Goal: Transaction & Acquisition: Book appointment/travel/reservation

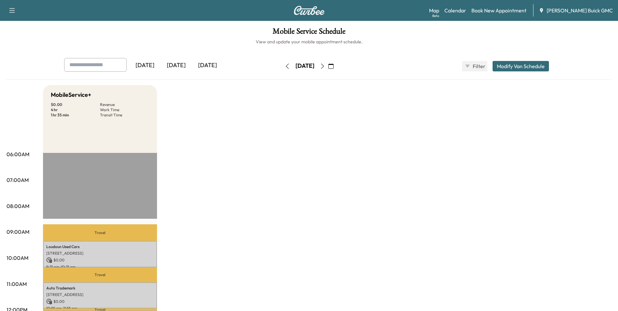
click at [506, 8] on link "Book New Appointment" at bounding box center [498, 11] width 55 height 8
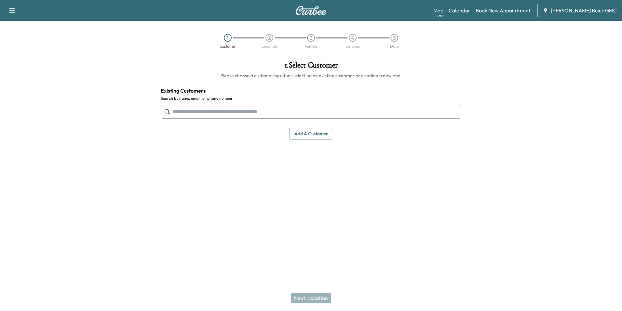
click at [211, 111] on input "text" at bounding box center [311, 112] width 301 height 14
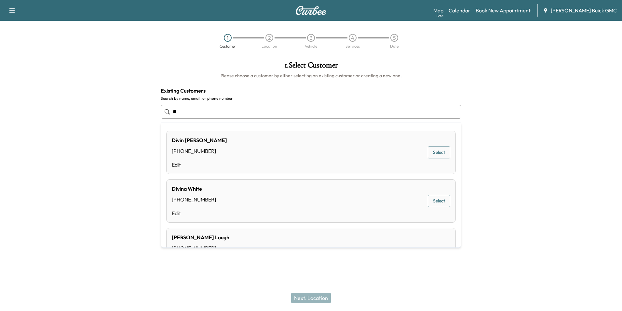
type input "*"
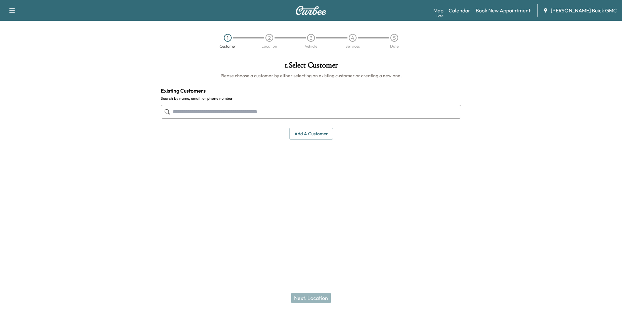
click at [310, 134] on button "Add a customer" at bounding box center [311, 134] width 44 height 12
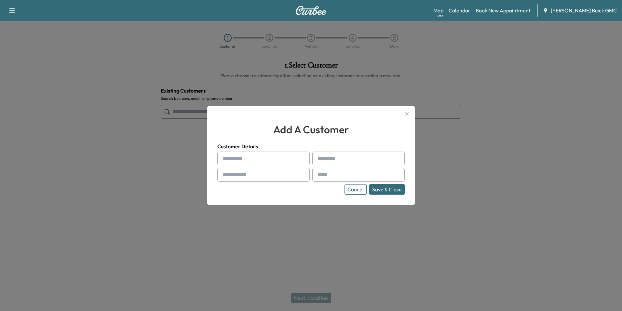
click at [265, 159] on input "text" at bounding box center [263, 158] width 92 height 14
type input "**********"
click at [271, 175] on input "text" at bounding box center [263, 175] width 92 height 14
type input "**********"
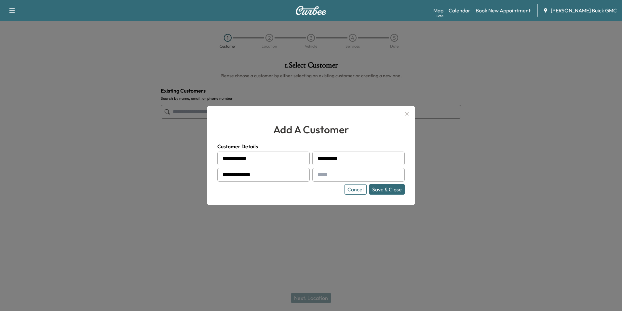
click at [325, 174] on input "text" at bounding box center [359, 175] width 92 height 14
type input "**********"
click at [385, 188] on button "Save & Close" at bounding box center [386, 189] width 35 height 10
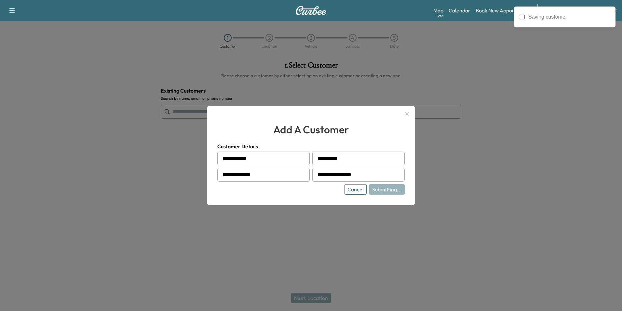
type input "**********"
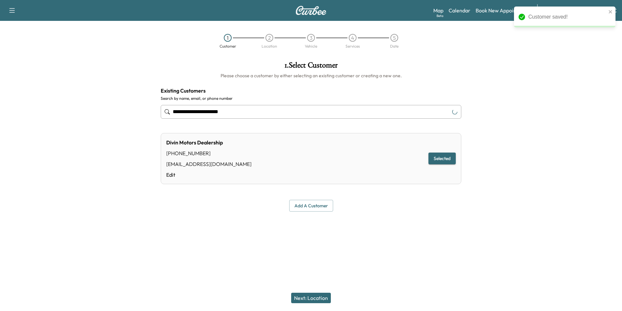
click at [409, 228] on div at bounding box center [311, 226] width 622 height 21
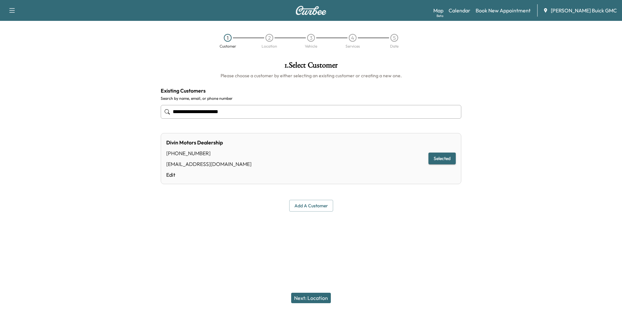
click at [317, 296] on button "Next: Location" at bounding box center [311, 297] width 40 height 10
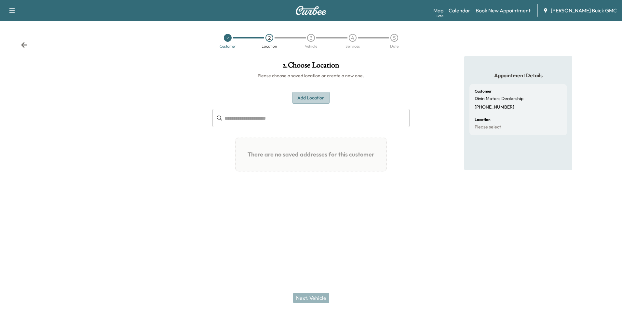
click at [313, 96] on button "Add Location" at bounding box center [311, 98] width 38 height 12
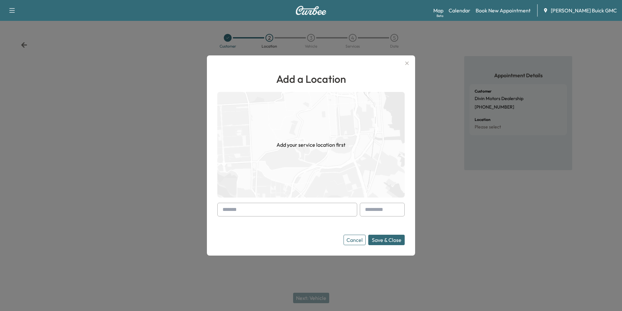
click at [286, 207] on input "text" at bounding box center [287, 209] width 140 height 14
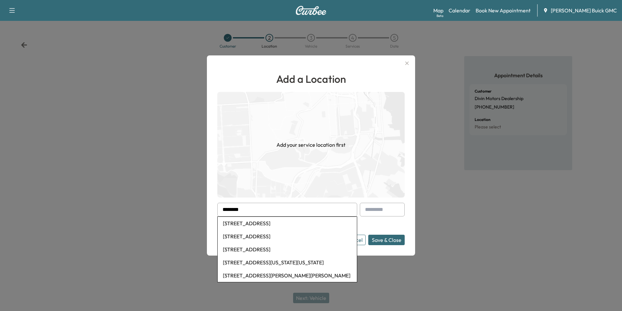
click at [296, 222] on li "[STREET_ADDRESS]" at bounding box center [287, 222] width 139 height 13
type input "**********"
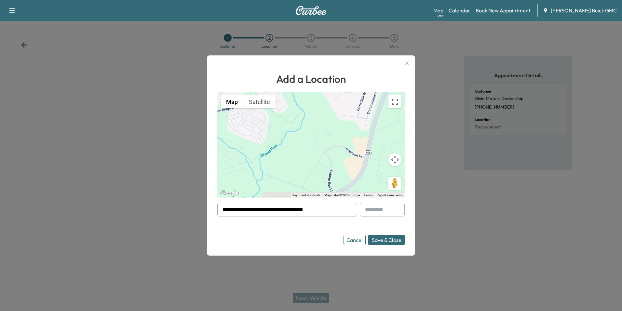
click at [383, 238] on button "Save & Close" at bounding box center [387, 239] width 36 height 10
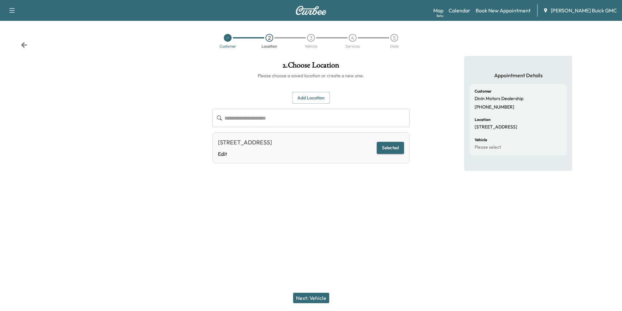
click at [316, 296] on button "Next: Vehicle" at bounding box center [311, 297] width 36 height 10
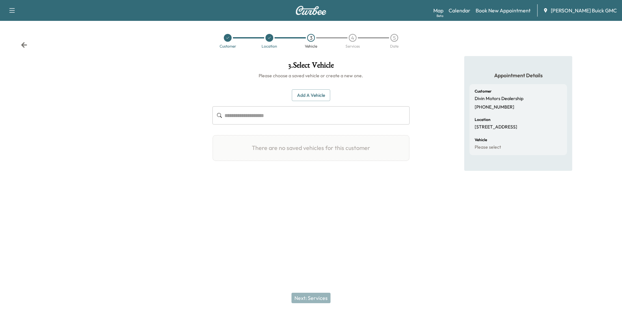
click at [316, 94] on button "Add a Vehicle" at bounding box center [311, 95] width 38 height 12
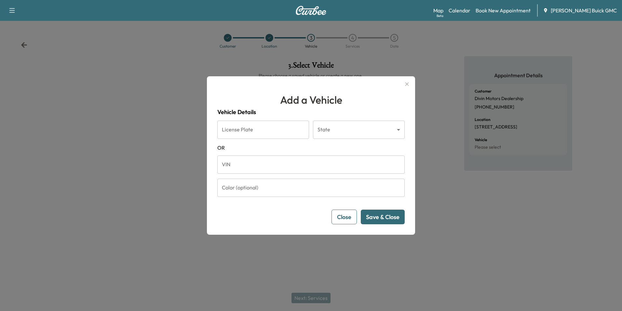
click at [248, 165] on input "VIN" at bounding box center [311, 164] width 188 height 18
type input "**********"
click at [383, 214] on button "Save & Close" at bounding box center [383, 216] width 44 height 15
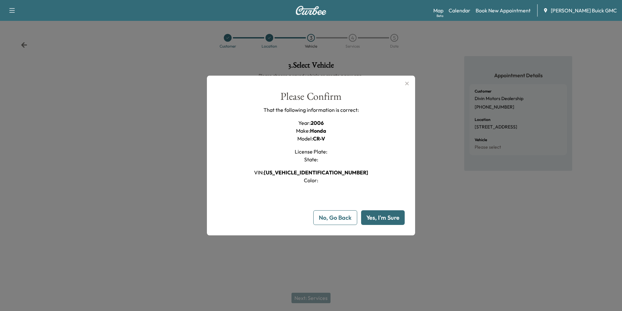
click at [383, 215] on button "Yes, I'm Sure" at bounding box center [383, 217] width 44 height 15
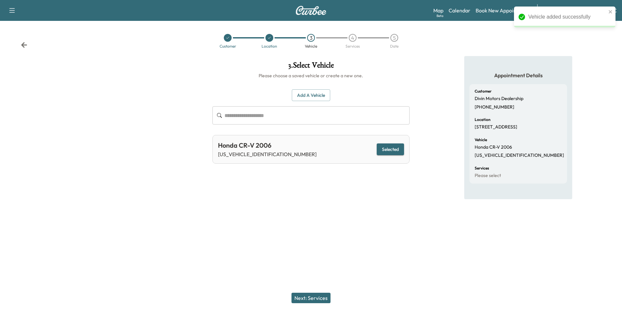
click at [321, 297] on button "Next: Services" at bounding box center [311, 297] width 39 height 10
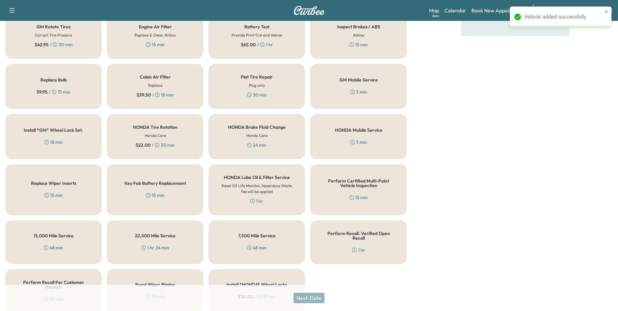
scroll to position [186, 0]
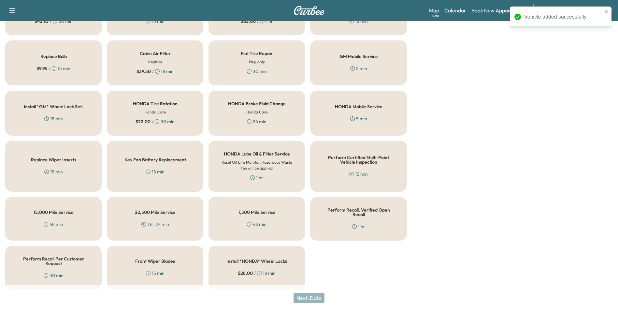
click at [354, 216] on div "Perform Recall. Verified Open Recall 1 hr" at bounding box center [358, 219] width 96 height 44
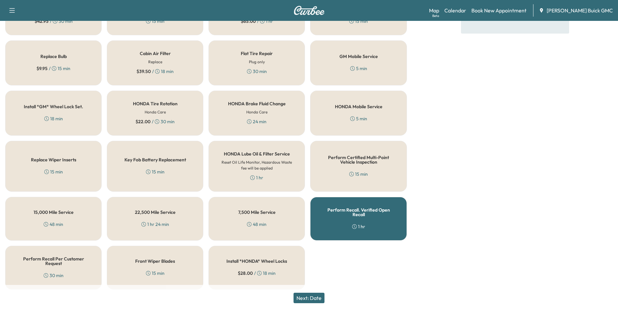
click at [318, 296] on button "Next: Date" at bounding box center [308, 297] width 31 height 10
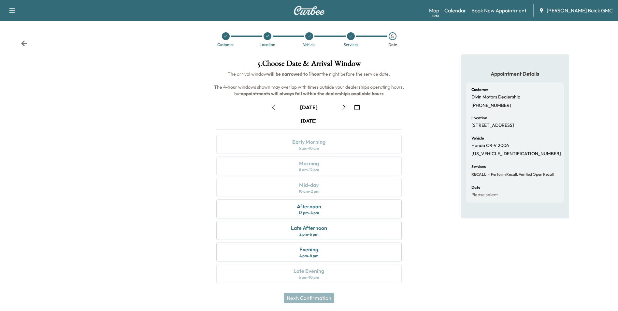
scroll to position [2, 0]
click at [316, 210] on div "12 pm - 4 pm" at bounding box center [309, 211] width 20 height 5
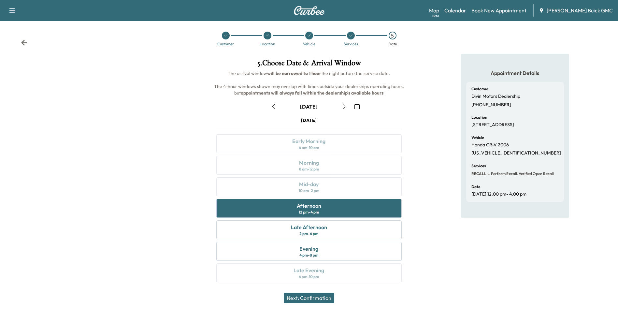
click at [316, 296] on button "Next: Confirmation" at bounding box center [309, 297] width 50 height 10
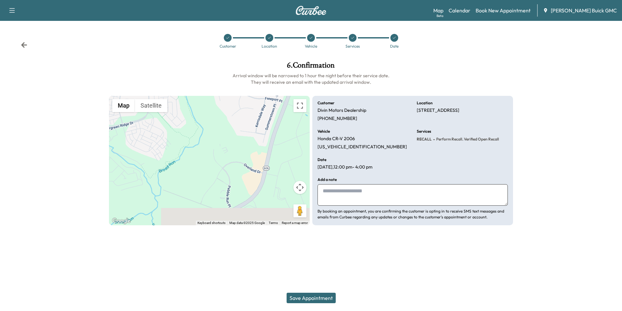
click at [378, 191] on textarea at bounding box center [413, 194] width 190 height 21
type textarea "**********"
click at [314, 297] on button "Save Appointment" at bounding box center [311, 297] width 49 height 10
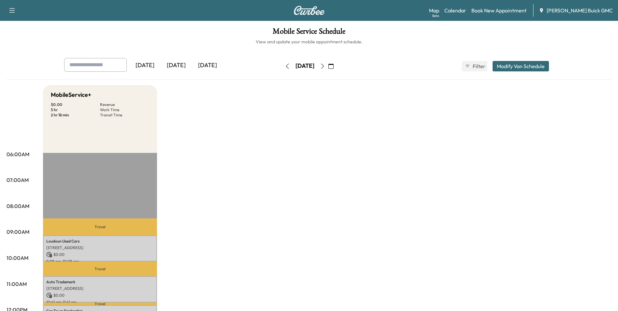
click at [579, 38] on h6 "View and update your mobile appointment schedule." at bounding box center [309, 41] width 605 height 7
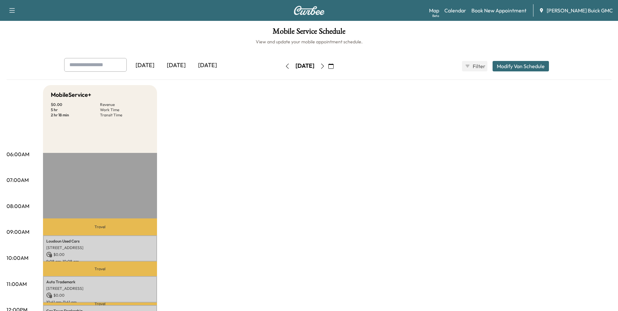
click at [513, 10] on link "Book New Appointment" at bounding box center [498, 11] width 55 height 8
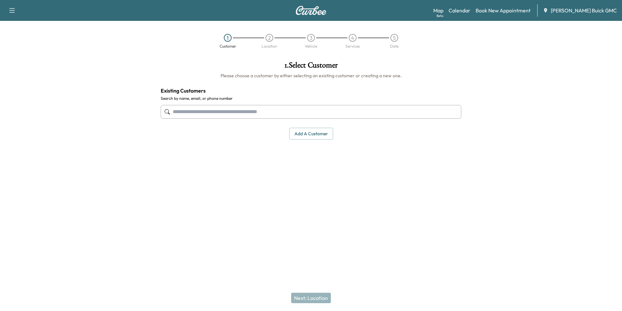
click at [205, 103] on div at bounding box center [311, 111] width 301 height 21
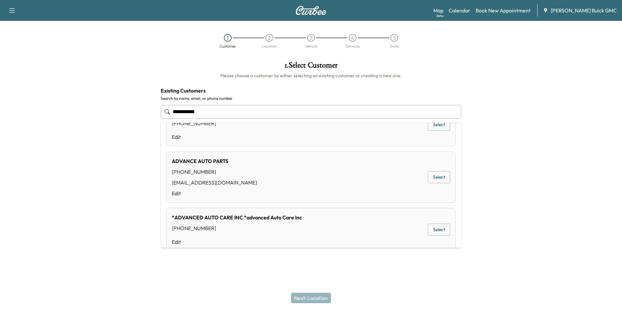
scroll to position [402, 0]
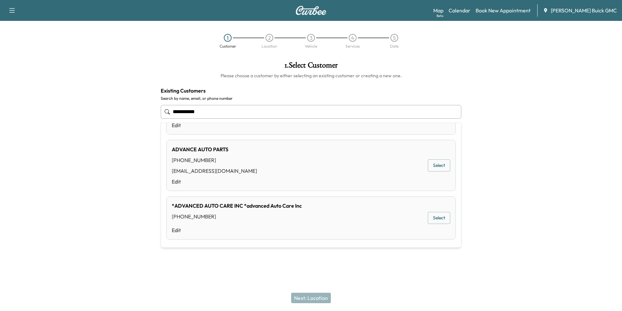
click at [216, 110] on input "**********" at bounding box center [311, 112] width 301 height 14
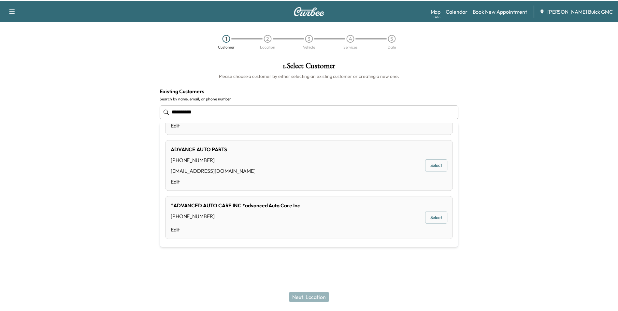
scroll to position [0, 0]
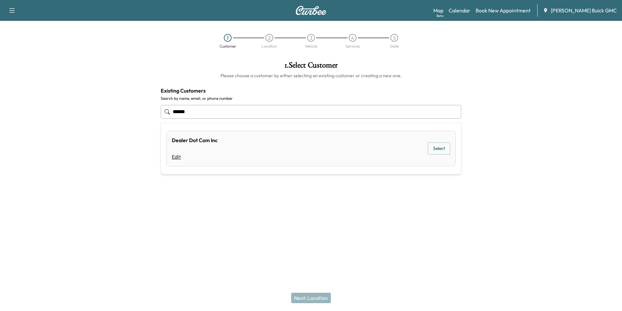
click at [178, 155] on link "Edit" at bounding box center [195, 157] width 46 height 8
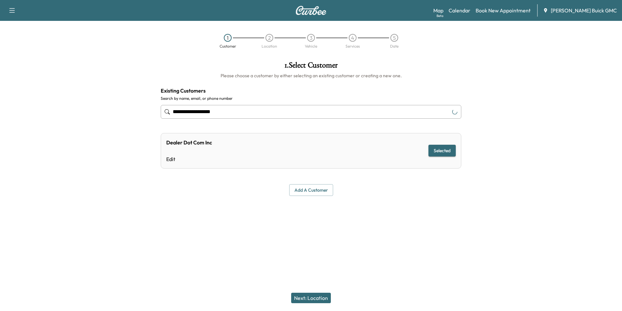
type input "**********"
click at [238, 143] on div "Dealer Dot Com Inc Edit Selected" at bounding box center [311, 150] width 301 height 35
click at [214, 142] on div "Dealer Dot Com Inc Edit Selected" at bounding box center [311, 150] width 301 height 35
click at [444, 148] on button "Selected" at bounding box center [442, 151] width 27 height 12
click at [241, 111] on input "**********" at bounding box center [311, 112] width 301 height 14
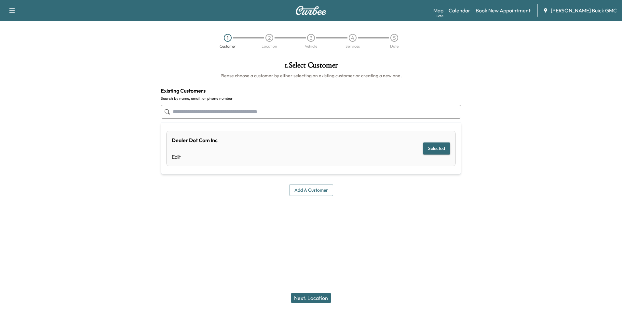
type input "**********"
click at [312, 188] on button "Add a customer" at bounding box center [311, 190] width 44 height 12
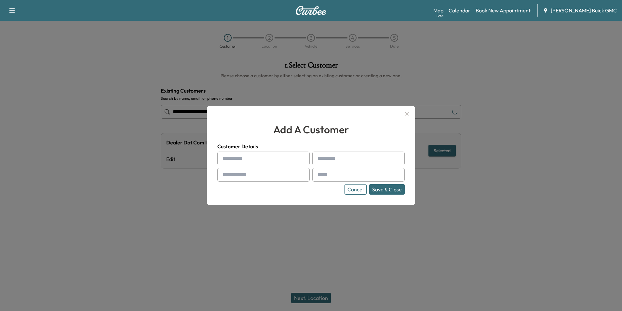
click at [251, 158] on input "text" at bounding box center [263, 158] width 92 height 14
type input "**********"
click at [268, 175] on input "text" at bounding box center [263, 175] width 92 height 14
type input "**********"
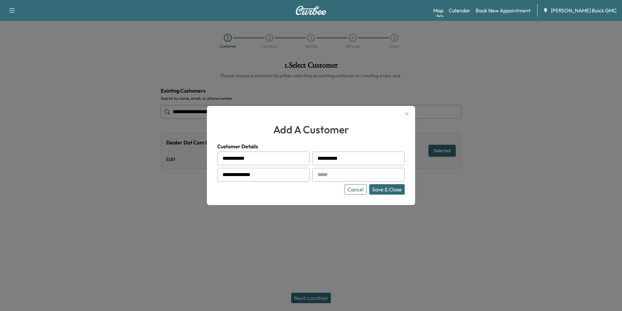
click at [328, 174] on input "text" at bounding box center [359, 175] width 92 height 14
type input "**********"
click at [387, 187] on button "Save & Close" at bounding box center [386, 189] width 35 height 10
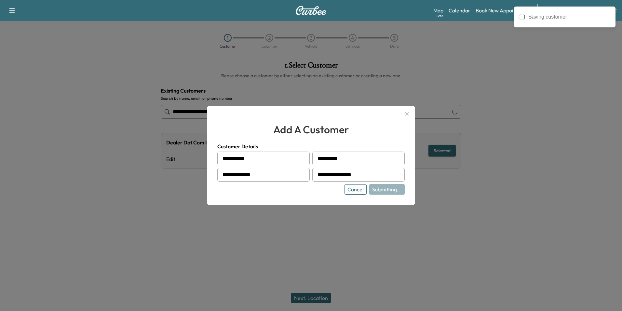
type input "**********"
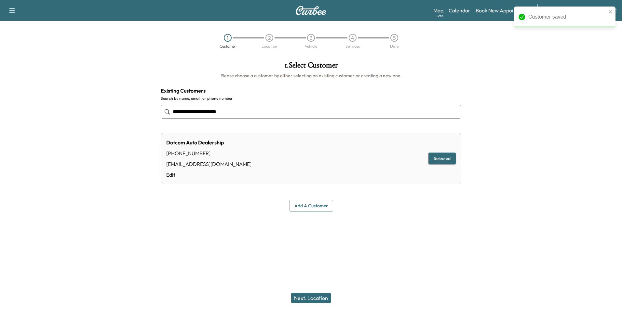
click at [400, 233] on div at bounding box center [311, 226] width 622 height 21
click at [397, 232] on div at bounding box center [311, 226] width 622 height 21
click at [314, 296] on button "Next: Location" at bounding box center [311, 297] width 40 height 10
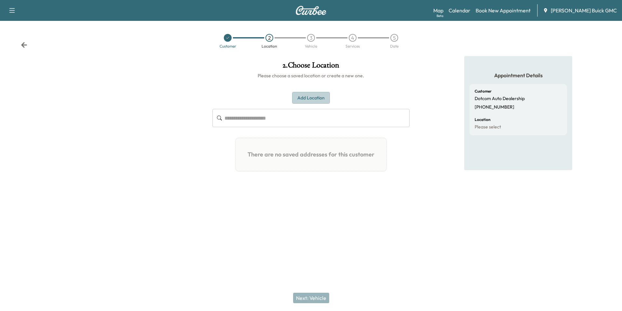
click at [316, 98] on button "Add Location" at bounding box center [311, 98] width 38 height 12
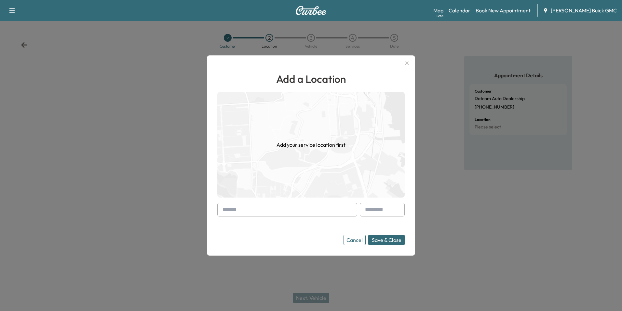
click at [275, 208] on input "text" at bounding box center [287, 209] width 140 height 14
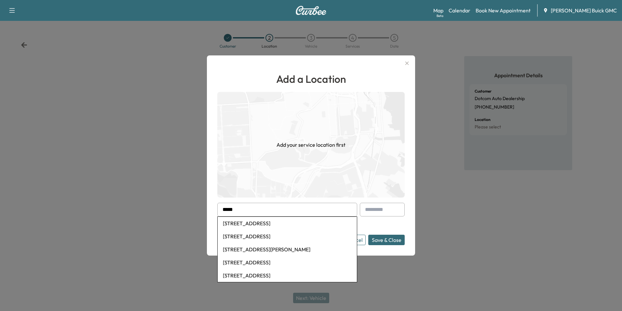
click at [296, 222] on li "[STREET_ADDRESS]" at bounding box center [287, 222] width 139 height 13
type input "**********"
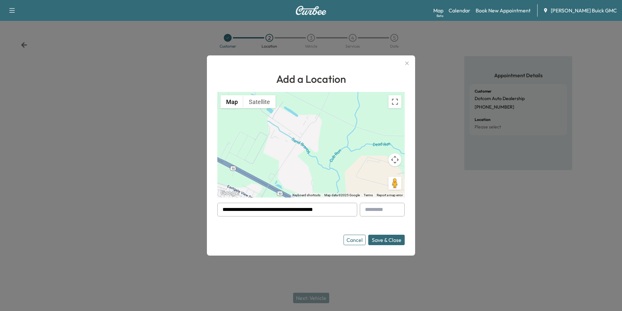
click at [387, 238] on button "Save & Close" at bounding box center [387, 239] width 36 height 10
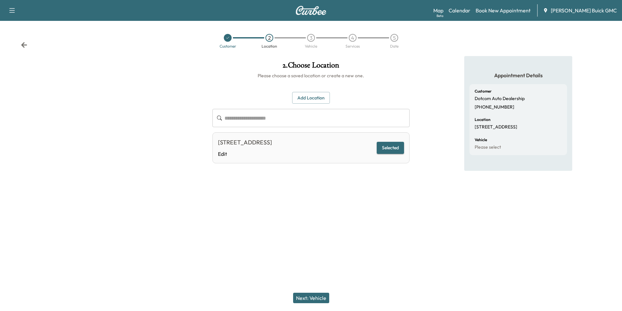
click at [369, 192] on div "**********" at bounding box center [310, 133] width 207 height 155
click at [318, 297] on button "Next: Vehicle" at bounding box center [311, 297] width 36 height 10
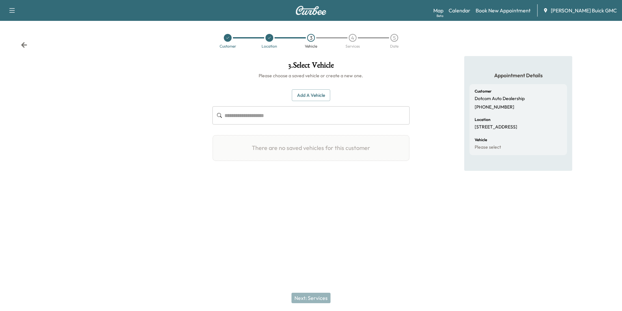
click at [315, 91] on button "Add a Vehicle" at bounding box center [311, 95] width 38 height 12
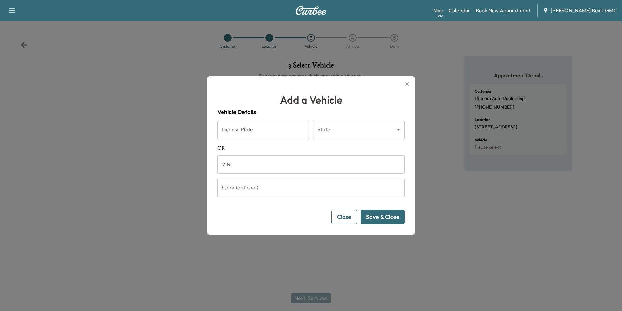
click at [263, 166] on input "VIN" at bounding box center [311, 164] width 188 height 18
type input "**********"
click at [379, 215] on button "Save & Close" at bounding box center [383, 216] width 44 height 15
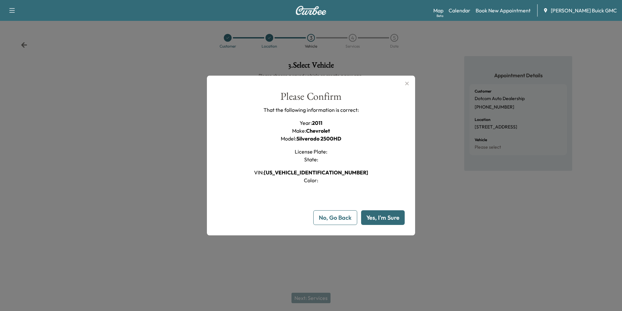
click at [376, 216] on button "Yes, I'm Sure" at bounding box center [383, 217] width 44 height 15
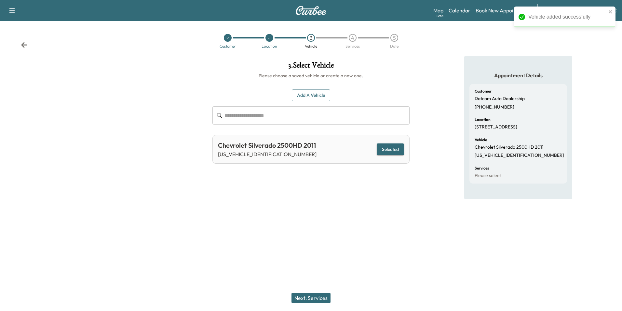
click at [421, 209] on div "Appointment Details Customer Dotcom Auto Dealership [PHONE_NUMBER] Location [ST…" at bounding box center [518, 133] width 207 height 155
click at [317, 297] on button "Next: Services" at bounding box center [311, 297] width 39 height 10
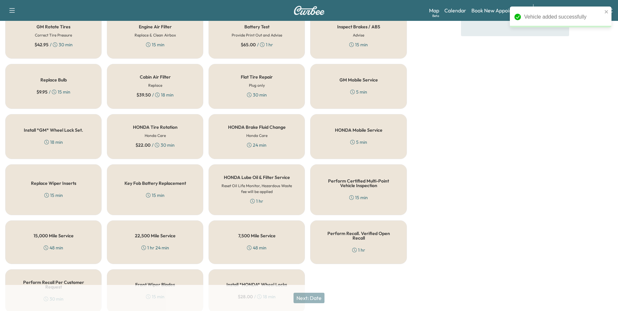
scroll to position [186, 0]
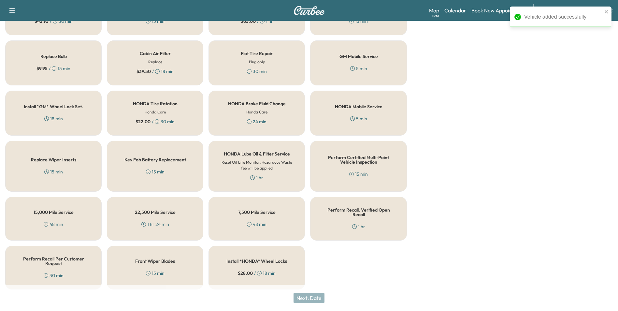
click at [339, 213] on div "Perform Recall. Verified Open Recall 1 hr" at bounding box center [358, 219] width 96 height 44
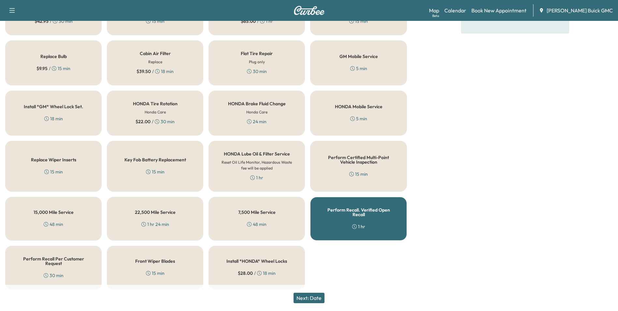
click at [315, 296] on button "Next: Date" at bounding box center [308, 297] width 31 height 10
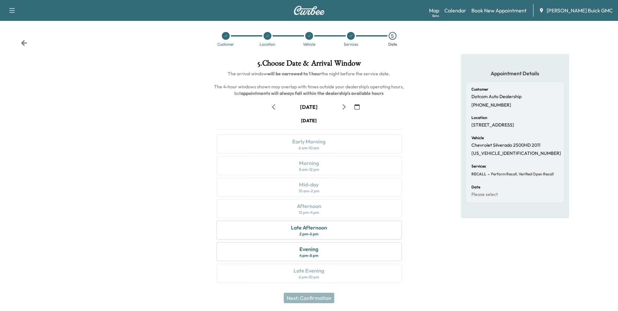
scroll to position [2, 0]
click at [334, 226] on div "Late Afternoon 2 pm - 6 pm" at bounding box center [308, 229] width 185 height 19
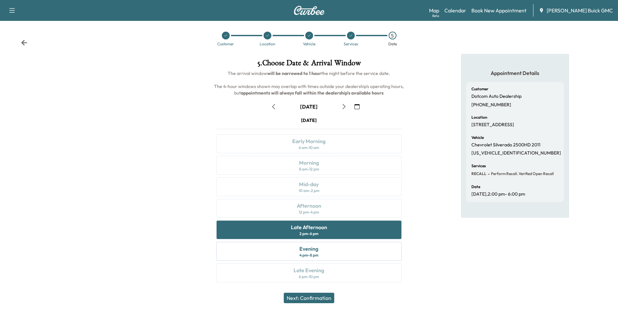
click at [321, 298] on button "Next: Confirmation" at bounding box center [309, 297] width 50 height 10
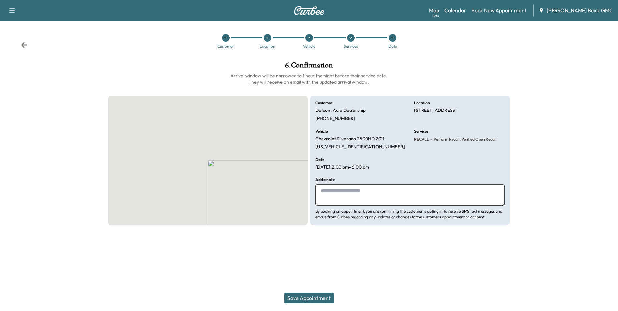
scroll to position [0, 0]
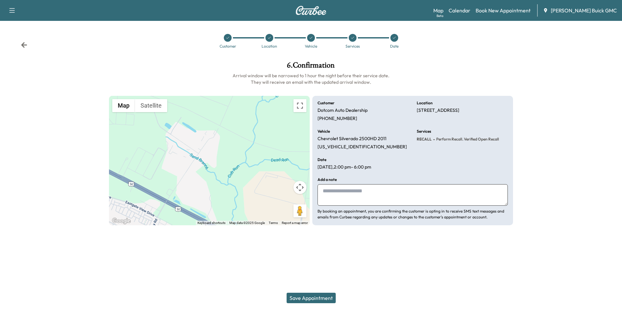
click at [377, 198] on textarea at bounding box center [413, 194] width 190 height 21
type textarea "**********"
click at [319, 298] on button "Save Appointment" at bounding box center [311, 297] width 49 height 10
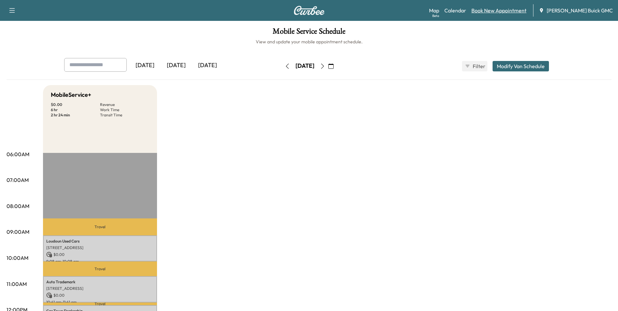
click at [511, 9] on link "Book New Appointment" at bounding box center [498, 11] width 55 height 8
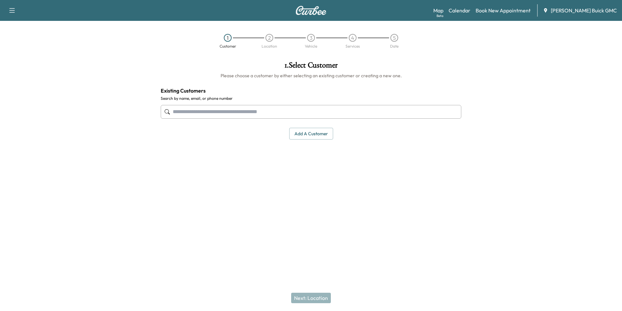
click at [209, 112] on input "text" at bounding box center [311, 112] width 301 height 14
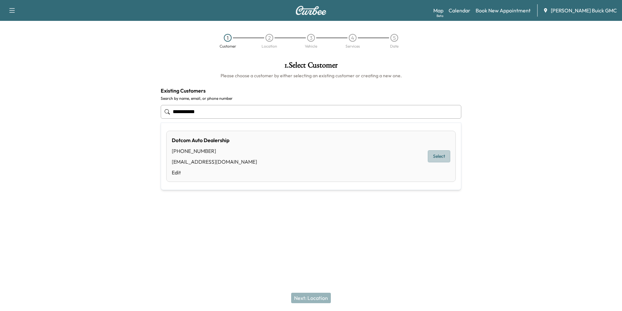
click at [435, 157] on button "Select" at bounding box center [439, 156] width 22 height 12
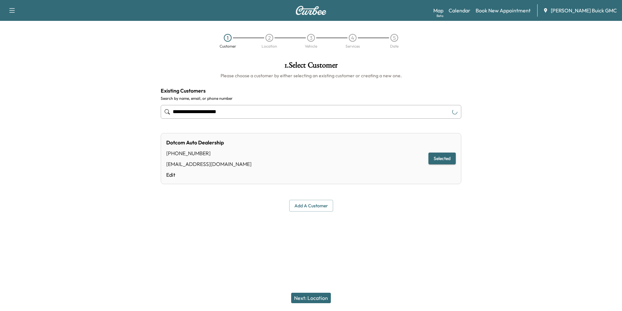
type input "**********"
click at [311, 297] on button "Next: Location" at bounding box center [311, 297] width 40 height 10
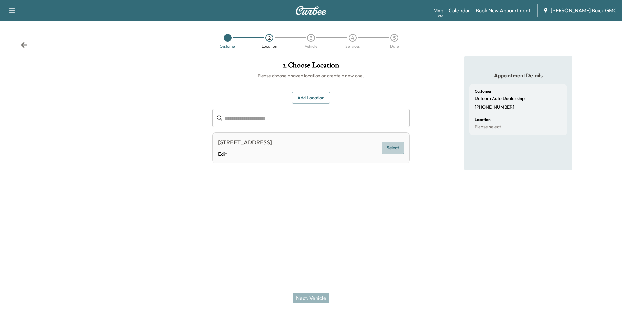
click at [391, 146] on button "Select" at bounding box center [393, 148] width 22 height 12
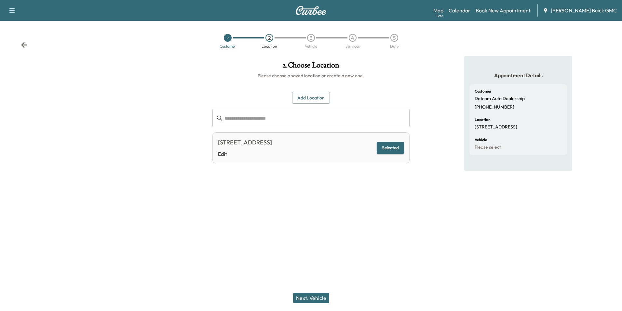
click at [312, 296] on button "Next: Vehicle" at bounding box center [311, 297] width 36 height 10
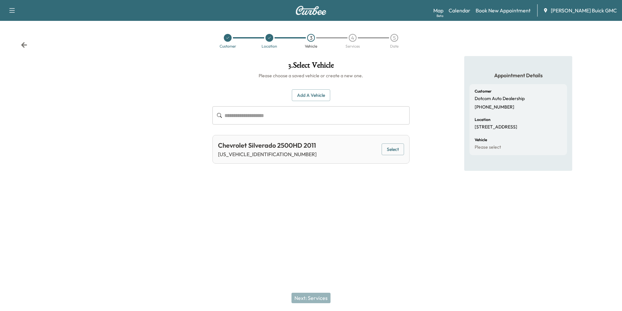
click at [313, 92] on button "Add a Vehicle" at bounding box center [311, 95] width 38 height 12
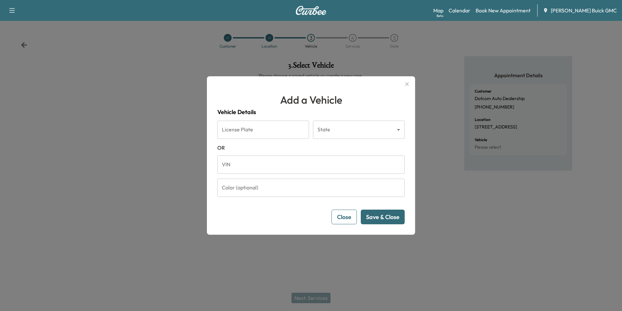
click at [265, 157] on input "VIN" at bounding box center [311, 164] width 188 height 18
type input "**********"
click at [386, 215] on button "Save & Close" at bounding box center [383, 216] width 44 height 15
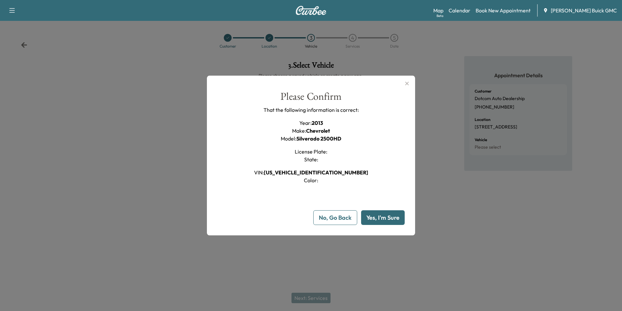
click at [382, 216] on button "Yes, I'm Sure" at bounding box center [383, 217] width 44 height 15
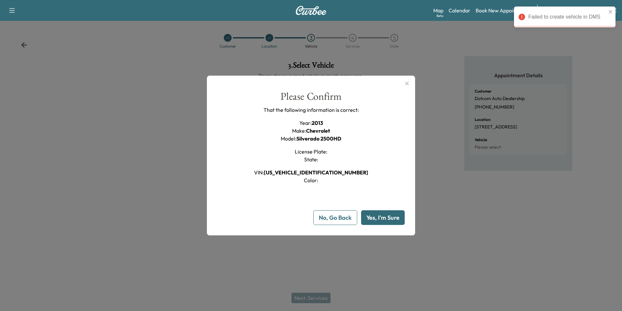
click at [385, 217] on button "Yes, I'm Sure" at bounding box center [383, 217] width 44 height 15
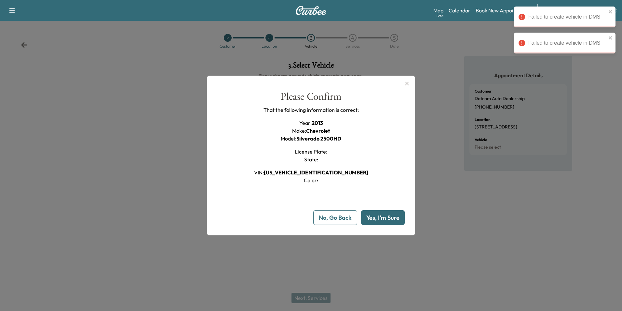
click at [454, 207] on div at bounding box center [311, 155] width 622 height 311
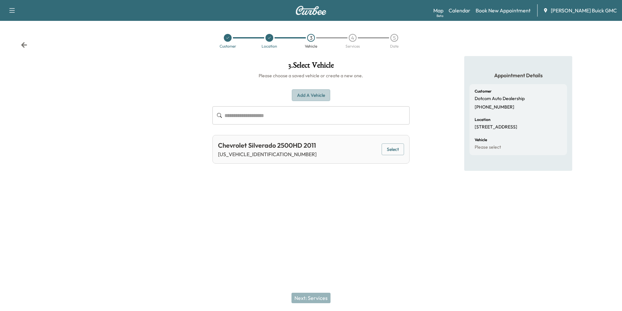
click at [304, 91] on button "Add a Vehicle" at bounding box center [311, 95] width 38 height 12
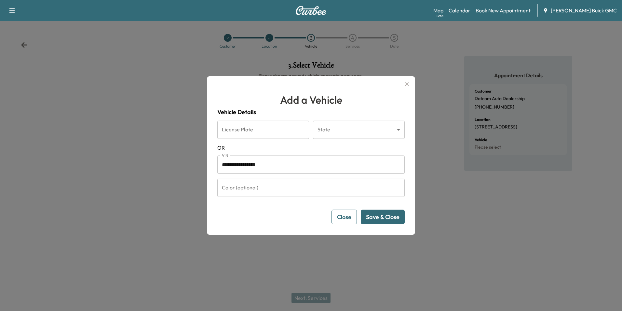
click at [292, 162] on input "**********" at bounding box center [311, 164] width 188 height 18
click at [285, 164] on input "**********" at bounding box center [311, 164] width 188 height 18
click at [282, 163] on input "**********" at bounding box center [311, 164] width 188 height 18
click at [385, 215] on button "Save & Close" at bounding box center [383, 216] width 44 height 15
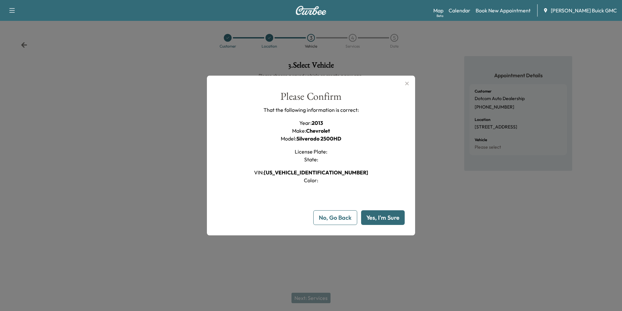
click at [379, 216] on button "Yes, I'm Sure" at bounding box center [383, 217] width 44 height 15
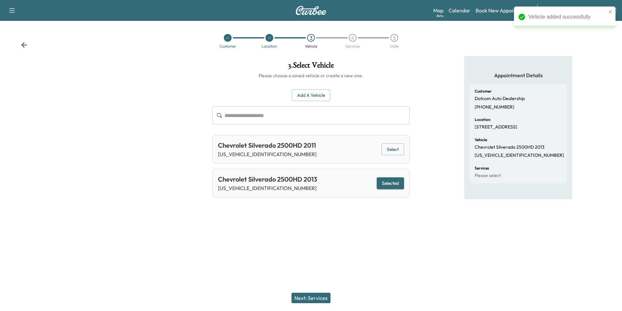
click at [392, 147] on button "Select" at bounding box center [393, 149] width 22 height 12
click at [370, 235] on div "Support Log Out Map Beta Calendar Book New Appointment [PERSON_NAME] Buick GMC …" at bounding box center [311, 155] width 622 height 311
click at [317, 297] on button "Next: Services" at bounding box center [311, 297] width 39 height 10
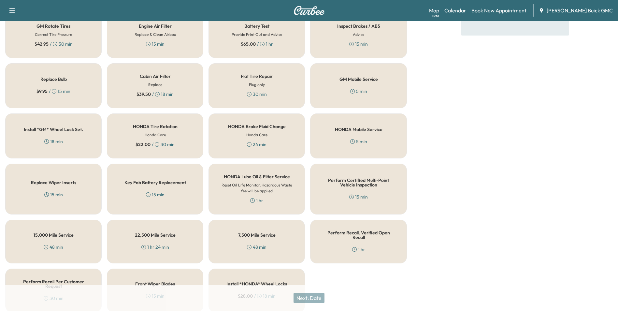
scroll to position [186, 0]
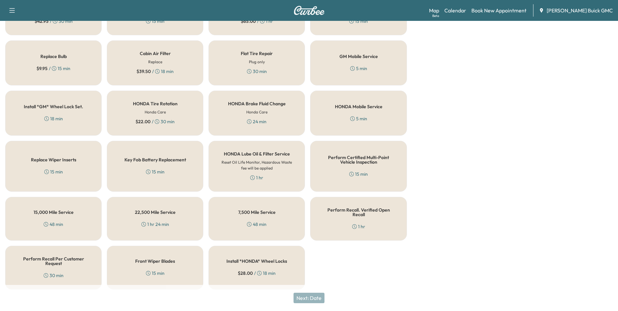
click at [354, 213] on div "Perform Recall. Verified Open Recall 1 hr" at bounding box center [358, 219] width 96 height 44
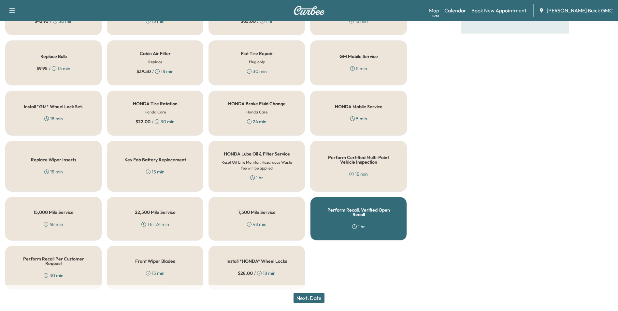
click at [320, 297] on button "Next: Date" at bounding box center [308, 297] width 31 height 10
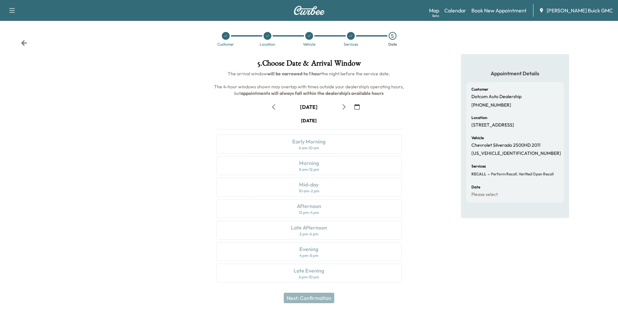
scroll to position [2, 0]
click at [420, 169] on div "Appointment Details Customer Dotcom Auto Dealership [PHONE_NUMBER] Location [ST…" at bounding box center [515, 172] width 206 height 236
click at [414, 65] on div "Appointment Details Customer Dotcom Auto Dealership [PHONE_NUMBER] Location [ST…" at bounding box center [515, 172] width 206 height 236
click at [23, 40] on icon at bounding box center [24, 42] width 7 height 7
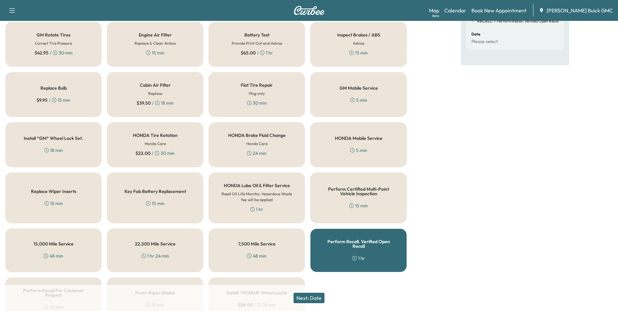
scroll to position [186, 0]
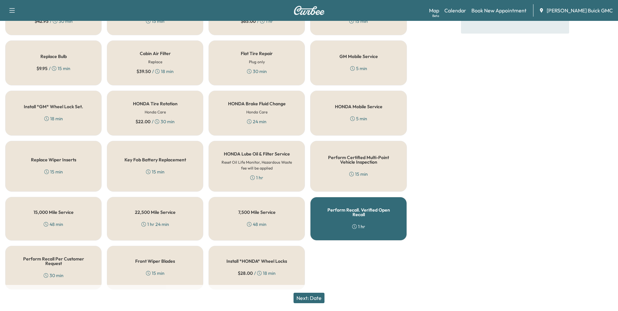
click at [379, 173] on div "Perform Certified Multi-Point Vehicle Inspection 15 min" at bounding box center [358, 166] width 96 height 51
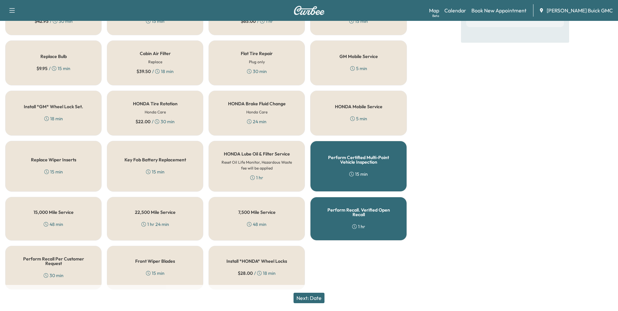
click at [385, 216] on div "Perform Recall. Verified Open Recall 1 hr" at bounding box center [358, 219] width 96 height 44
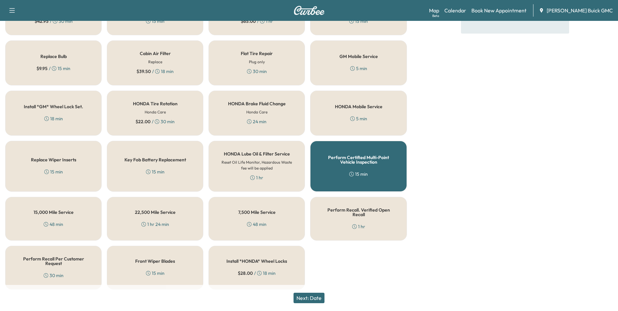
click at [318, 295] on button "Next: Date" at bounding box center [308, 297] width 31 height 10
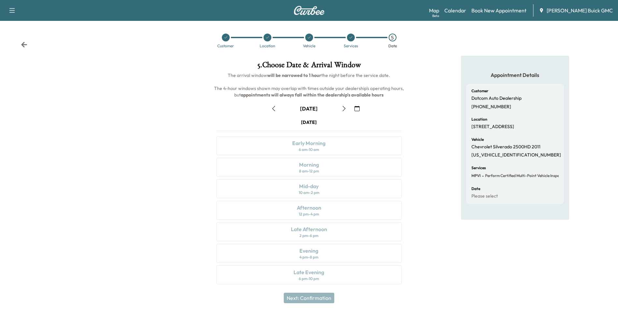
scroll to position [0, 0]
drag, startPoint x: 436, startPoint y: 160, endPoint x: 433, endPoint y: 150, distance: 10.0
click at [434, 154] on div "Appointment Details Customer Dotcom Auto Dealership [PHONE_NUMBER] Location [ST…" at bounding box center [515, 174] width 206 height 236
click at [24, 44] on icon at bounding box center [24, 45] width 7 height 7
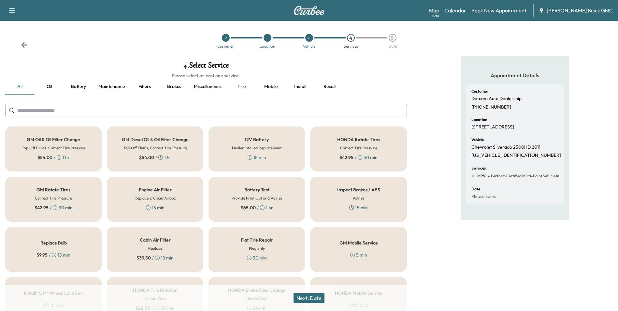
click at [461, 34] on div "Customer Location Vehicle 4 Services 5 Date" at bounding box center [309, 41] width 618 height 30
click at [466, 9] on link "Calendar" at bounding box center [455, 11] width 22 height 8
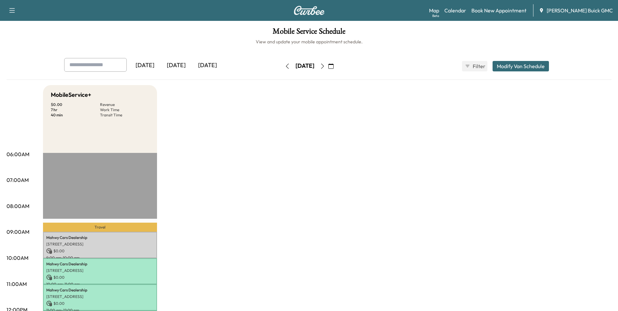
click at [325, 65] on icon "button" at bounding box center [322, 65] width 5 height 5
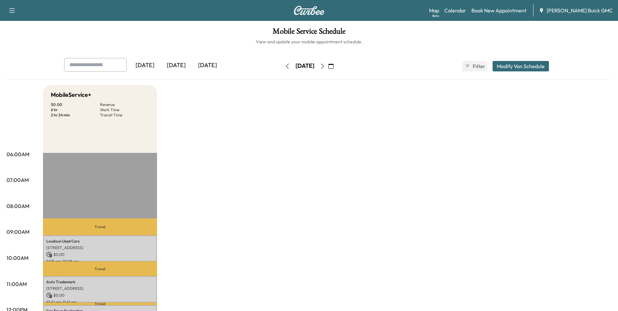
click at [325, 64] on icon "button" at bounding box center [322, 65] width 5 height 5
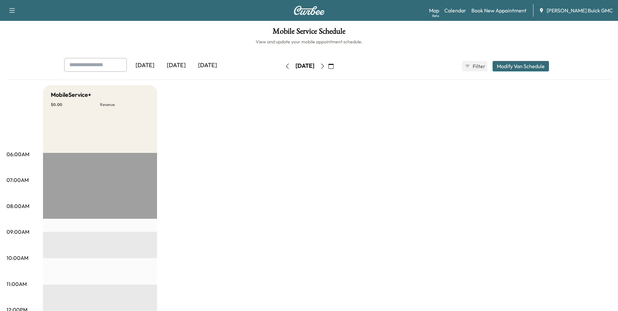
click at [285, 65] on icon "button" at bounding box center [287, 65] width 5 height 5
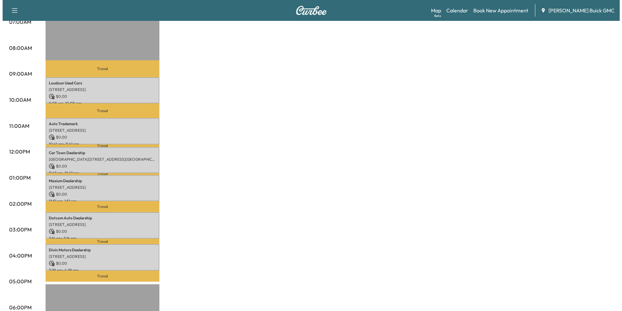
scroll to position [195, 0]
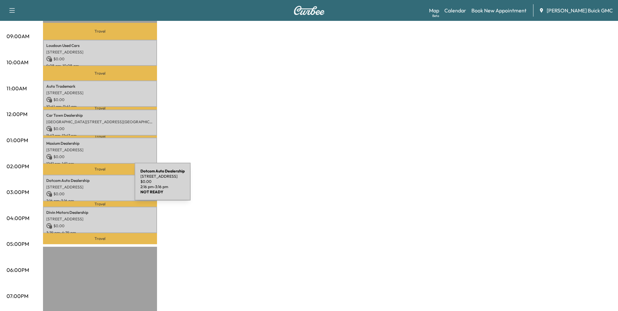
click at [86, 185] on p "[STREET_ADDRESS]" at bounding box center [99, 186] width 107 height 5
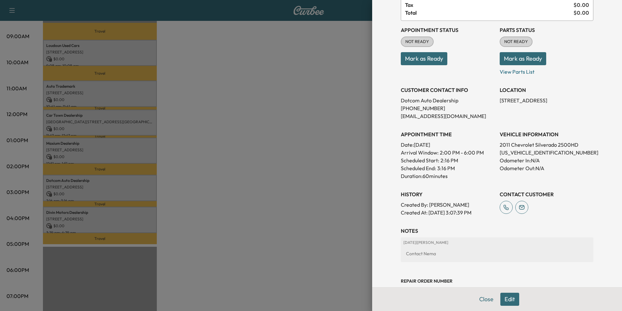
scroll to position [105, 0]
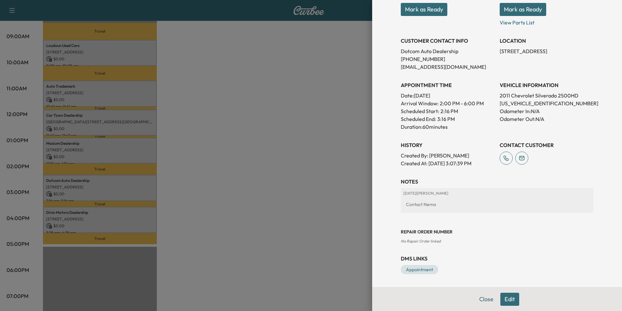
click at [503, 299] on button "Edit" at bounding box center [510, 298] width 19 height 13
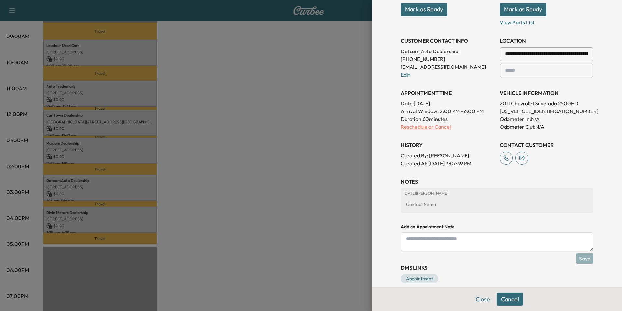
click at [435, 126] on p "Reschedule or Cancel" at bounding box center [448, 127] width 94 height 8
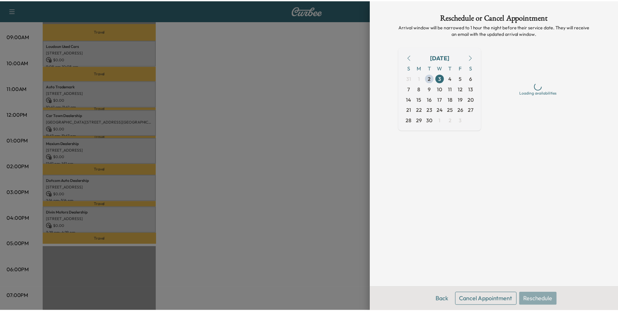
scroll to position [0, 0]
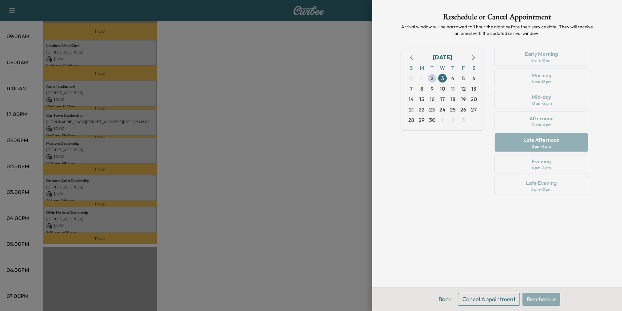
click at [486, 297] on button "Cancel Appointment" at bounding box center [489, 298] width 62 height 13
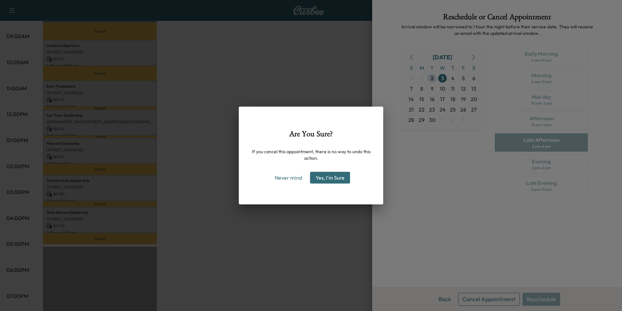
click at [334, 177] on button "Yes, I'm Sure" at bounding box center [330, 178] width 40 height 12
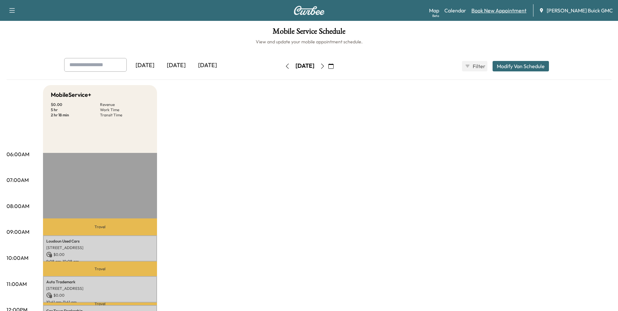
click at [519, 9] on link "Book New Appointment" at bounding box center [498, 11] width 55 height 8
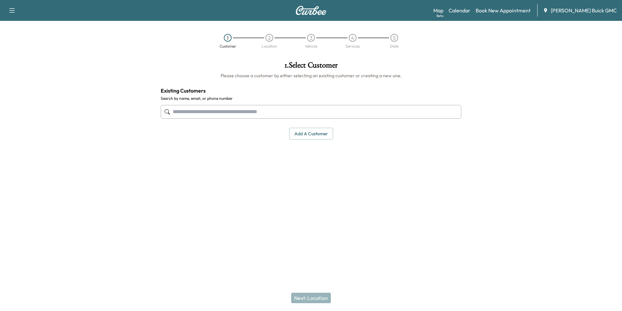
click at [277, 110] on input "text" at bounding box center [311, 112] width 301 height 14
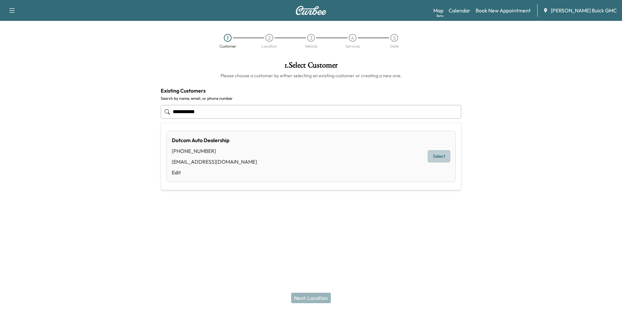
click at [443, 154] on button "Select" at bounding box center [439, 156] width 22 height 12
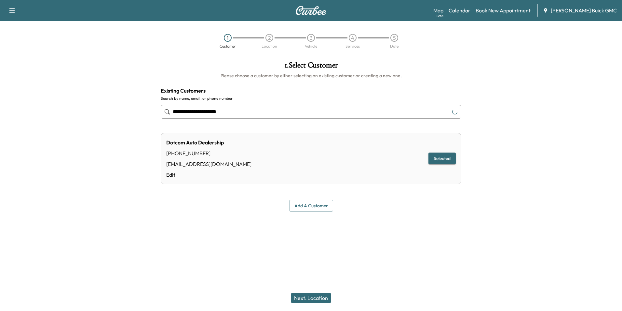
type input "**********"
click at [319, 297] on button "Next: Location" at bounding box center [311, 297] width 40 height 10
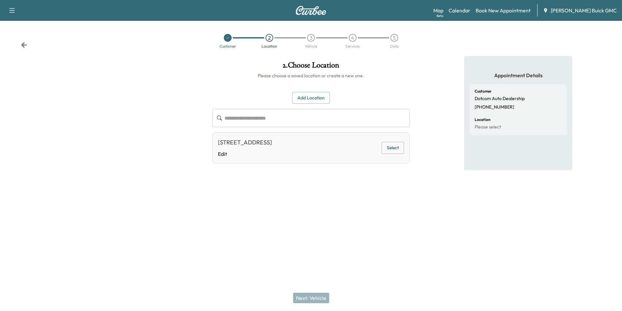
click at [395, 148] on button "Select" at bounding box center [393, 148] width 22 height 12
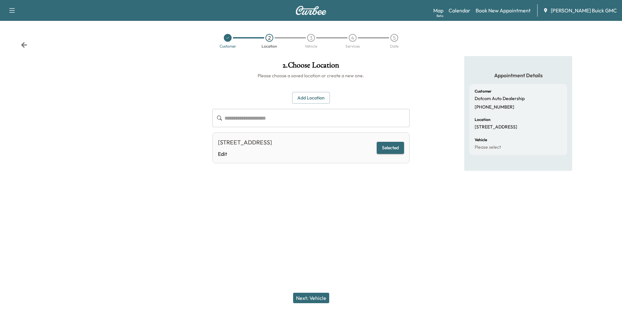
click at [319, 296] on button "Next: Vehicle" at bounding box center [311, 297] width 36 height 10
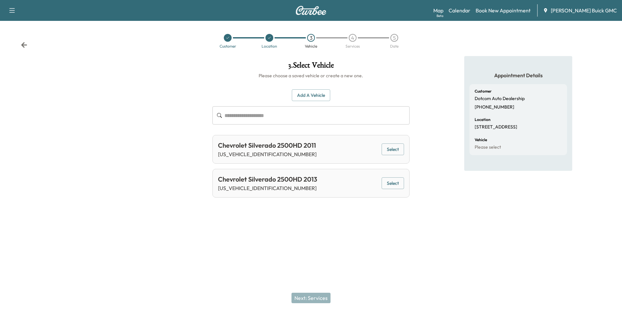
click at [391, 147] on button "Select" at bounding box center [393, 149] width 22 height 12
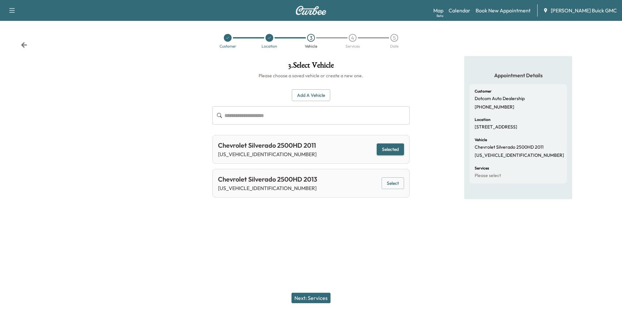
click at [316, 295] on button "Next: Services" at bounding box center [311, 297] width 39 height 10
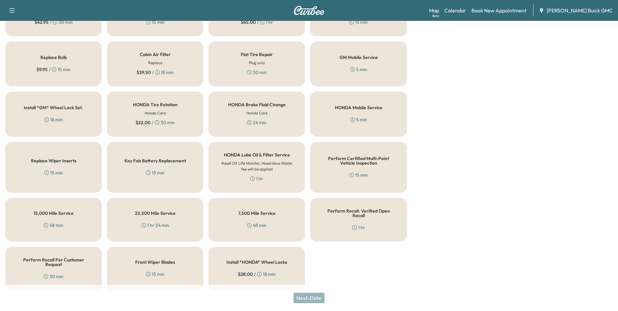
scroll to position [186, 0]
click at [353, 111] on div "HONDA Mobile Service 5 min" at bounding box center [358, 113] width 96 height 45
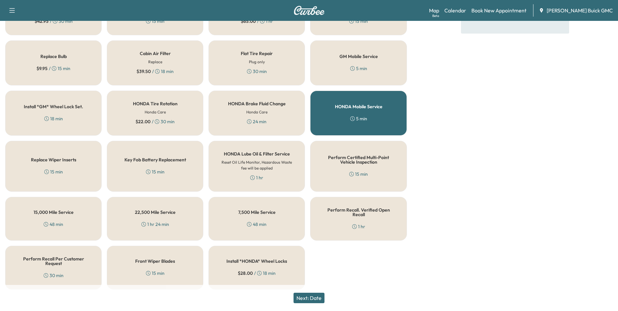
click at [319, 296] on button "Next: Date" at bounding box center [308, 297] width 31 height 10
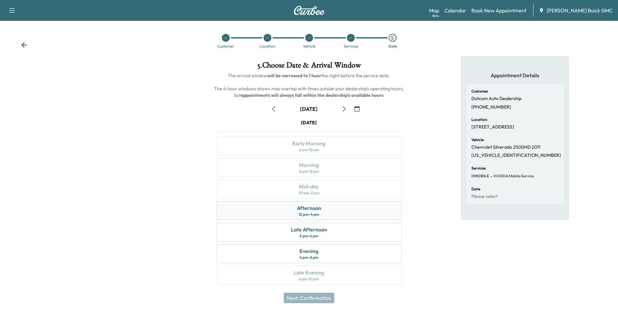
click at [315, 209] on div "Afternoon" at bounding box center [309, 208] width 24 height 8
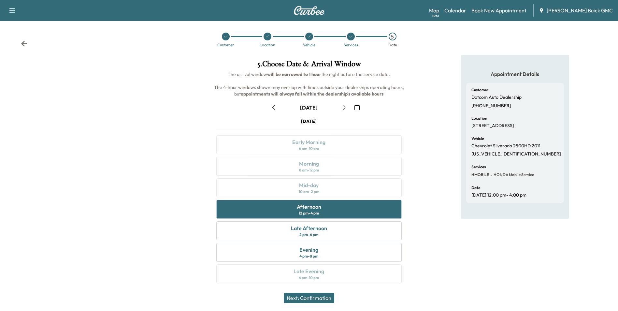
scroll to position [2, 0]
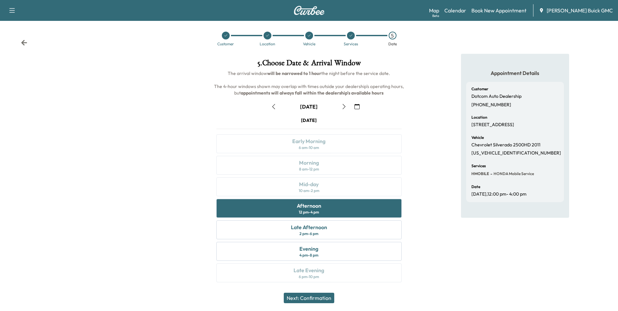
click at [321, 296] on button "Next: Confirmation" at bounding box center [309, 297] width 50 height 10
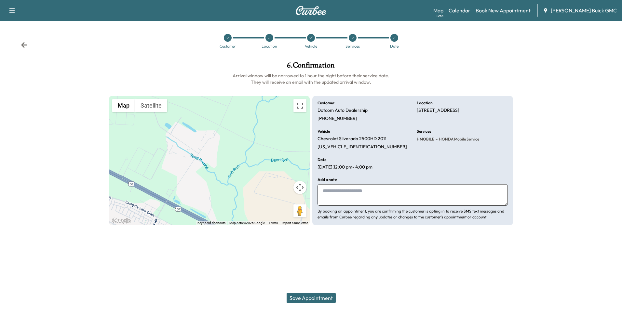
click at [358, 193] on textarea at bounding box center [413, 194] width 190 height 21
type textarea "**********"
click at [328, 294] on button "Save Appointment" at bounding box center [311, 297] width 49 height 10
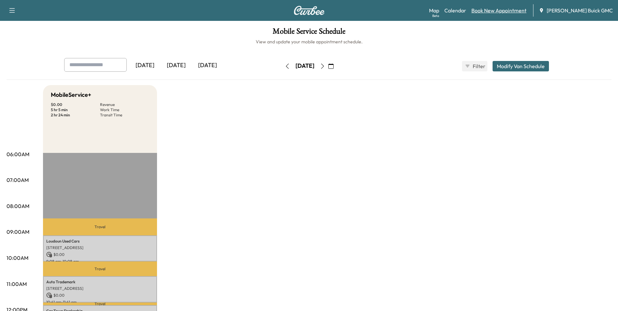
click at [511, 11] on link "Book New Appointment" at bounding box center [498, 11] width 55 height 8
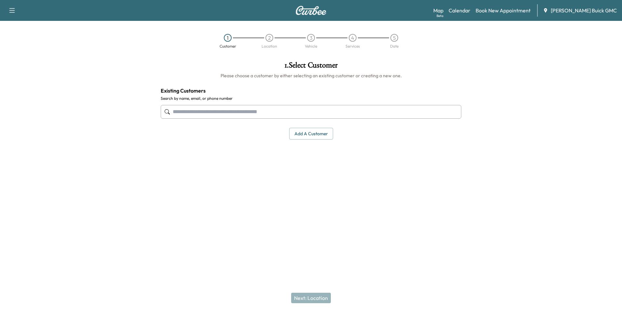
click at [304, 110] on input "text" at bounding box center [311, 112] width 301 height 14
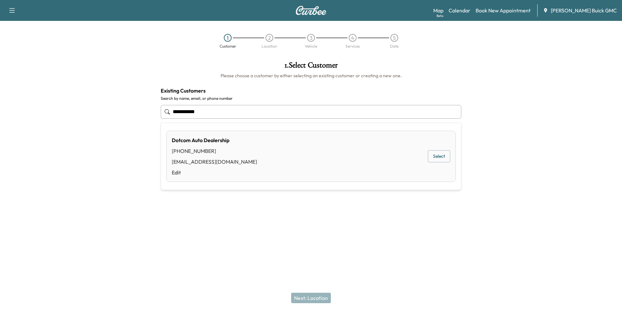
click at [437, 154] on button "Select" at bounding box center [439, 156] width 22 height 12
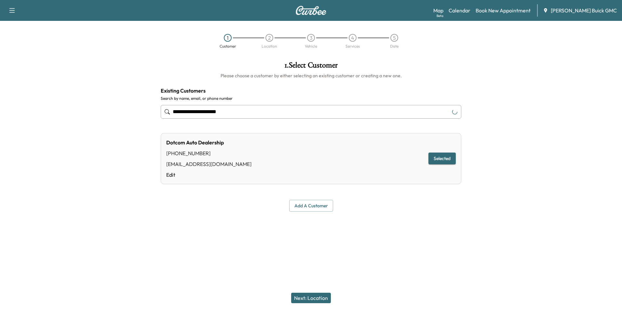
type input "**********"
click at [316, 297] on button "Next: Location" at bounding box center [311, 297] width 40 height 10
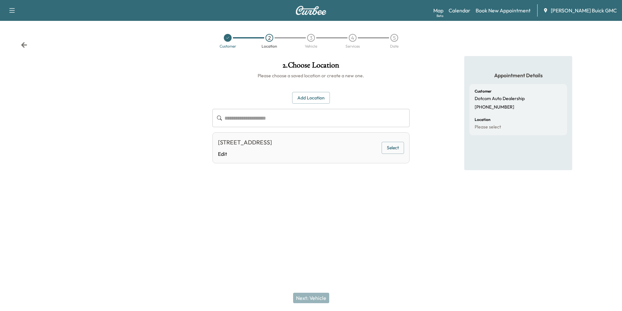
click at [393, 146] on button "Select" at bounding box center [393, 148] width 22 height 12
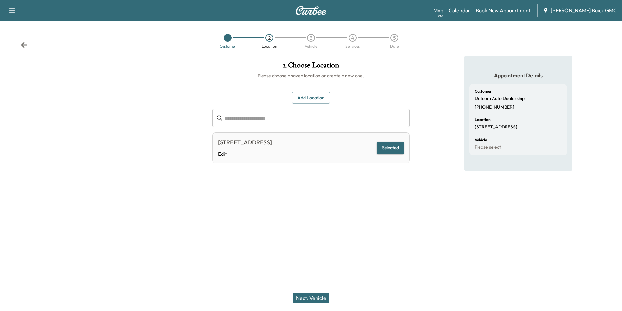
click at [314, 298] on button "Next: Vehicle" at bounding box center [311, 297] width 36 height 10
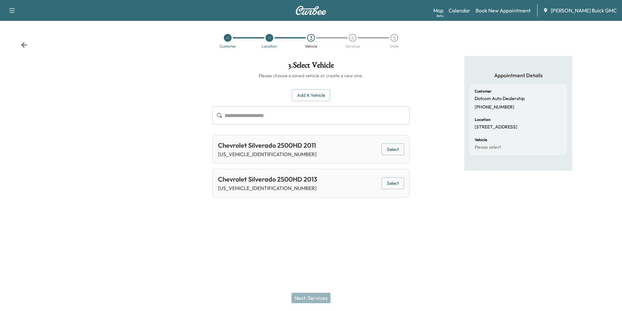
click at [389, 182] on button "Select" at bounding box center [393, 183] width 22 height 12
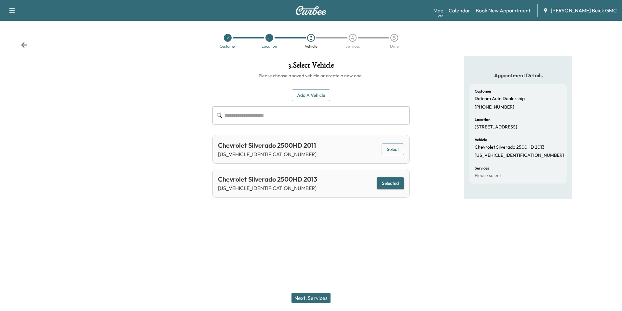
click at [315, 296] on button "Next: Services" at bounding box center [311, 297] width 39 height 10
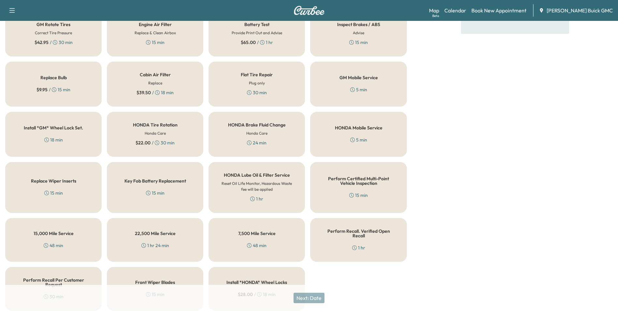
scroll to position [154, 0]
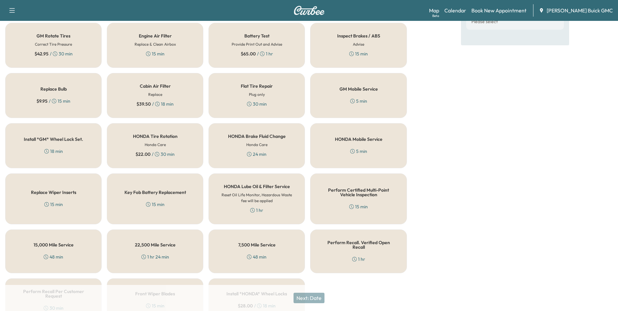
click at [351, 146] on div "HONDA Mobile Service 5 min" at bounding box center [358, 145] width 96 height 45
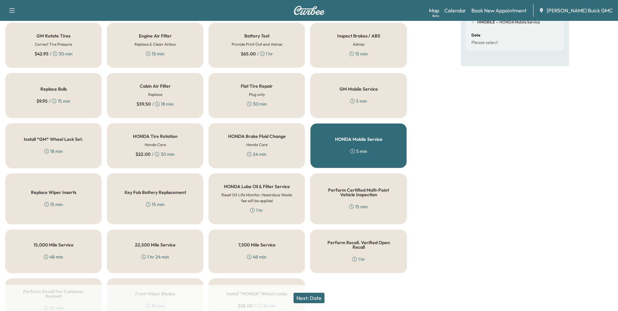
click at [315, 297] on button "Next: Date" at bounding box center [308, 297] width 31 height 10
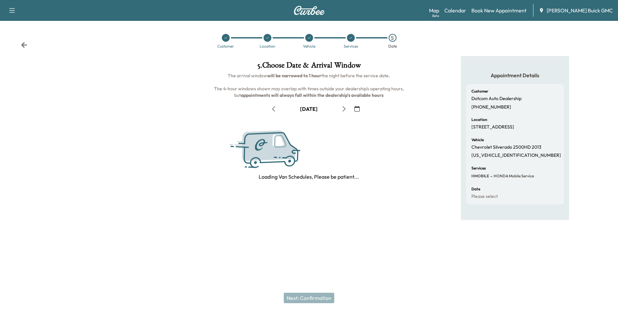
scroll to position [0, 0]
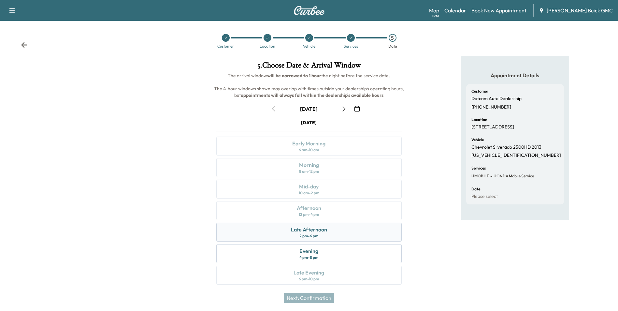
click at [335, 230] on div "Late Afternoon 2 pm - 6 pm" at bounding box center [308, 231] width 185 height 19
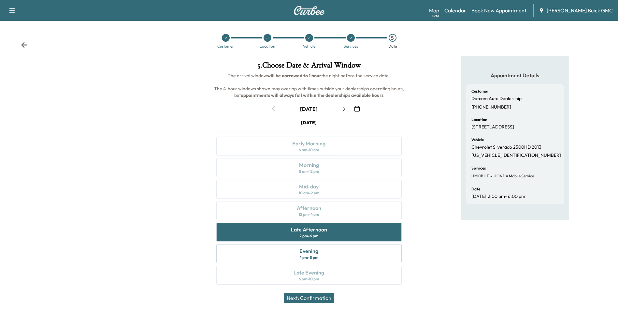
click at [317, 296] on button "Next: Confirmation" at bounding box center [309, 297] width 50 height 10
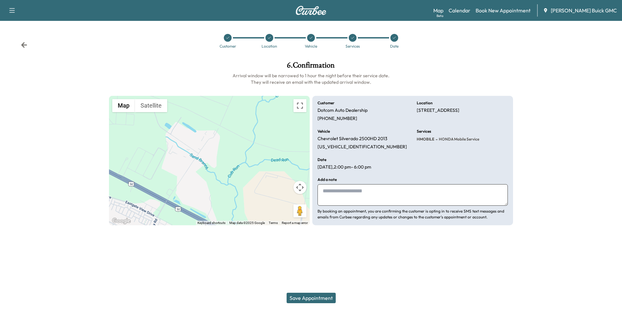
click at [345, 187] on textarea at bounding box center [413, 194] width 190 height 21
type textarea "**********"
click at [327, 297] on button "Save Appointment" at bounding box center [311, 297] width 49 height 10
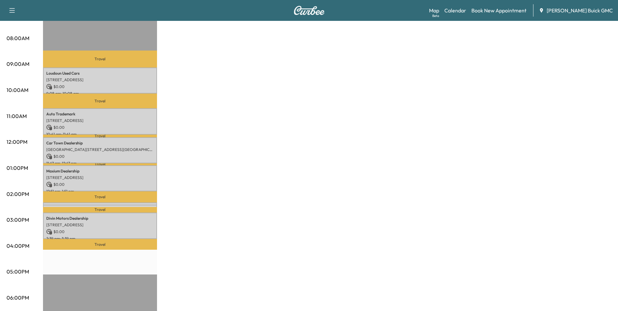
scroll to position [130, 0]
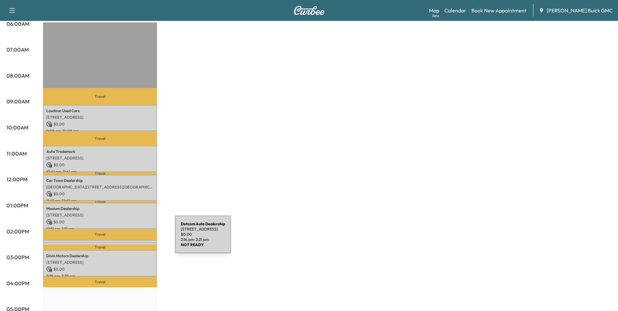
click at [126, 240] on div "Dotcom Auto Dealership [STREET_ADDRESS] $ 0.00 2:16 pm - 2:21 pm" at bounding box center [100, 243] width 114 height 7
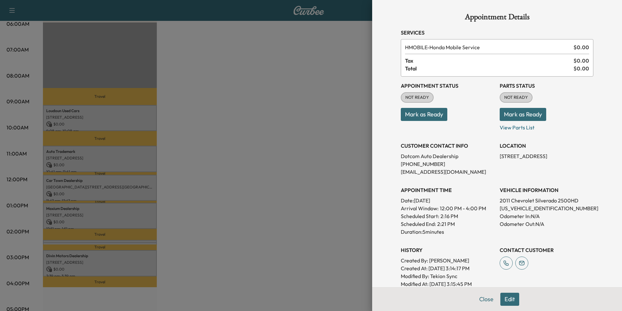
click at [233, 201] on div at bounding box center [311, 155] width 622 height 311
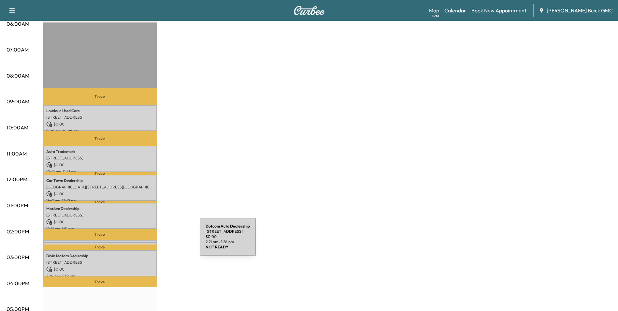
click at [151, 242] on div "Dotcom Auto Dealership [STREET_ADDRESS] $ 0.00 2:21 pm - 2:26 pm" at bounding box center [100, 245] width 114 height 7
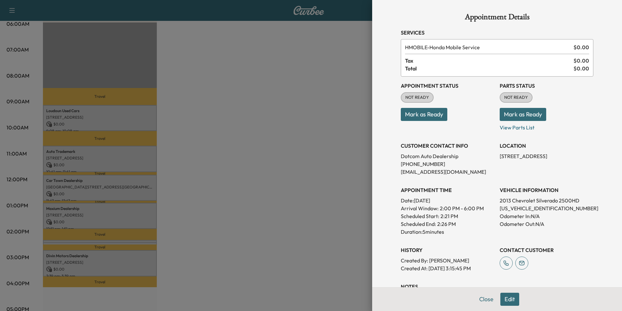
click at [308, 178] on div at bounding box center [311, 155] width 622 height 311
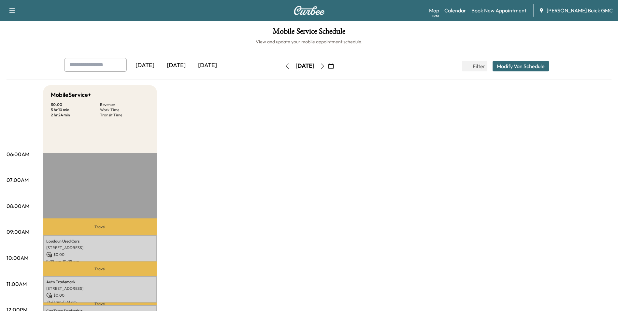
scroll to position [269, 0]
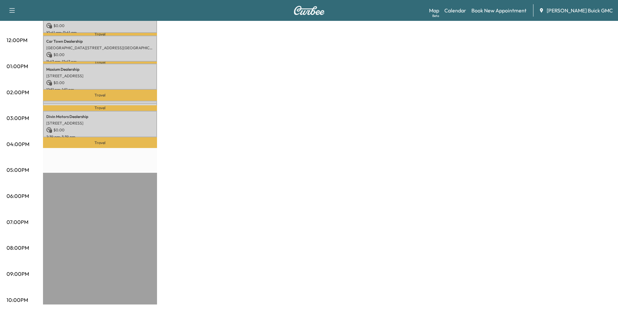
drag, startPoint x: 325, startPoint y: 141, endPoint x: 319, endPoint y: 149, distance: 10.4
drag, startPoint x: 319, startPoint y: 149, endPoint x: 449, endPoint y: 104, distance: 137.7
click at [449, 104] on div "MobileService+ $ 0.00 Revenue 5 hr 10 min Work Time 2 hr 24 min Transit Time Tr…" at bounding box center [327, 60] width 568 height 488
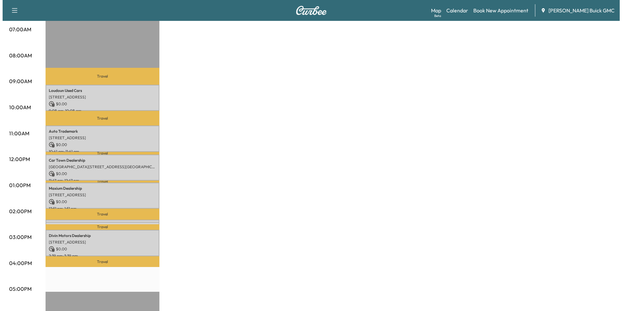
scroll to position [139, 0]
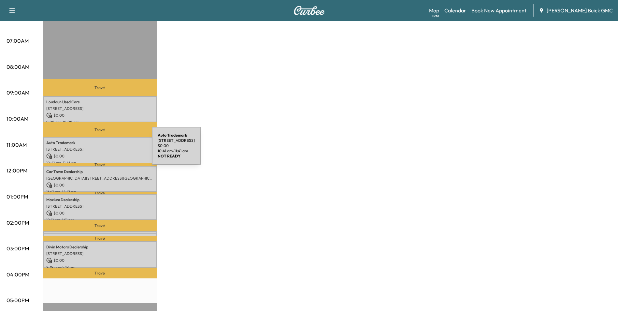
click at [103, 149] on p "[STREET_ADDRESS]" at bounding box center [99, 148] width 107 height 5
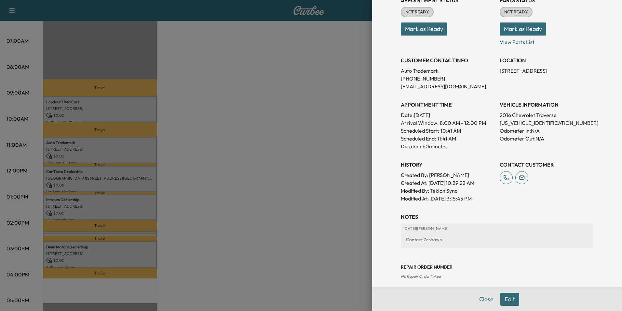
scroll to position [98, 0]
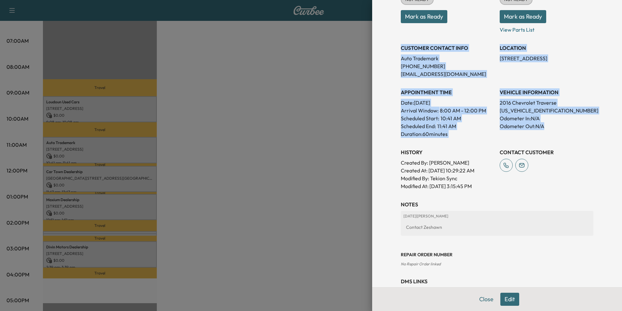
drag, startPoint x: 397, startPoint y: 47, endPoint x: 555, endPoint y: 132, distance: 179.4
click at [555, 132] on div "Appointment Status NOT READY Mark as Ready Parts Status NOT READY Mark as Ready…" at bounding box center [497, 84] width 193 height 211
copy div "CUSTOMER CONTACT INFO Auto Trademark [PHONE_NUMBER] [EMAIL_ADDRESS][DOMAIN_NAME…"
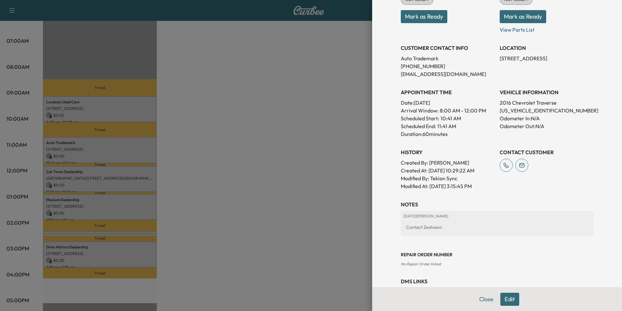
click at [205, 178] on div at bounding box center [311, 155] width 622 height 311
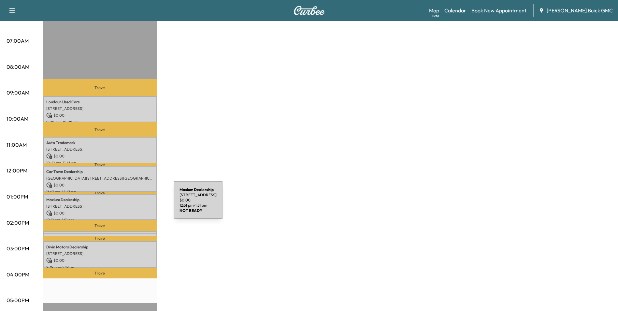
click at [125, 204] on p "[STREET_ADDRESS]" at bounding box center [99, 205] width 107 height 5
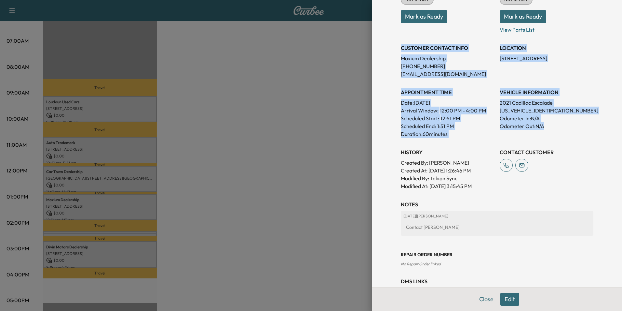
drag, startPoint x: 397, startPoint y: 47, endPoint x: 569, endPoint y: 130, distance: 191.2
click at [569, 130] on div "Appointment Status NOT READY Mark as Ready Parts Status NOT READY Mark as Ready…" at bounding box center [497, 84] width 193 height 211
copy div "CUSTOMER CONTACT INFO Maxium Dealership [PHONE_NUMBER] [EMAIL_ADDRESS][DOMAIN_N…"
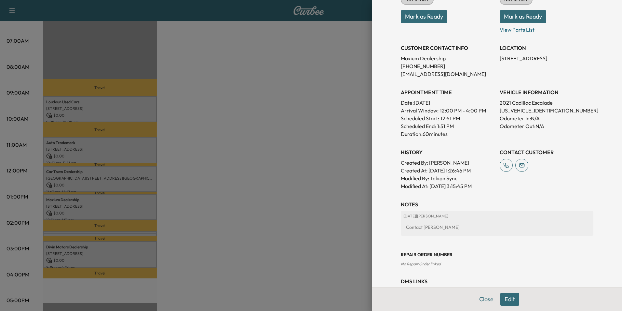
click at [285, 134] on div at bounding box center [311, 155] width 622 height 311
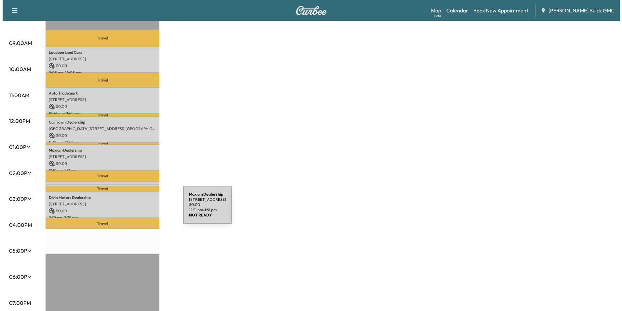
scroll to position [204, 0]
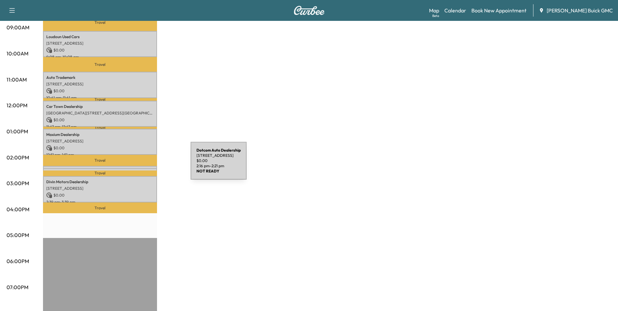
click at [142, 166] on div "Dotcom Auto Dealership [STREET_ADDRESS] $ 0.00 2:16 pm - 2:21 pm" at bounding box center [100, 169] width 114 height 7
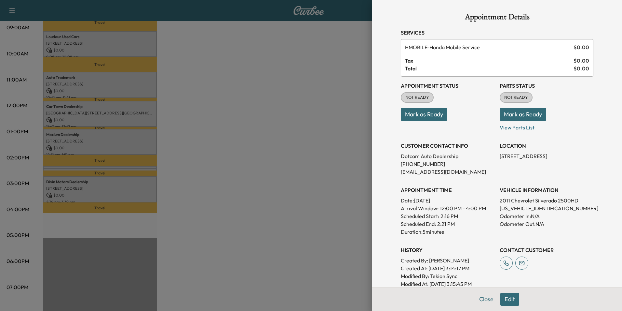
scroll to position [65, 0]
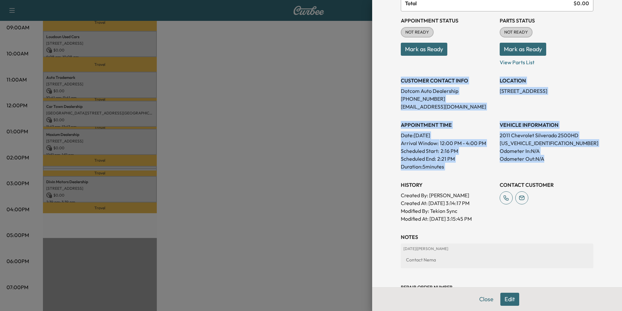
drag, startPoint x: 396, startPoint y: 80, endPoint x: 562, endPoint y: 160, distance: 184.9
click at [562, 160] on div "Appointment Details Services HMOBILE - Honda Mobile Service $ 0.00 Tax $ 0.00 T…" at bounding box center [497, 138] width 208 height 407
copy div "CUSTOMER CONTACT INFO Dotcom Auto Dealership [PHONE_NUMBER] [EMAIL_ADDRESS][DOM…"
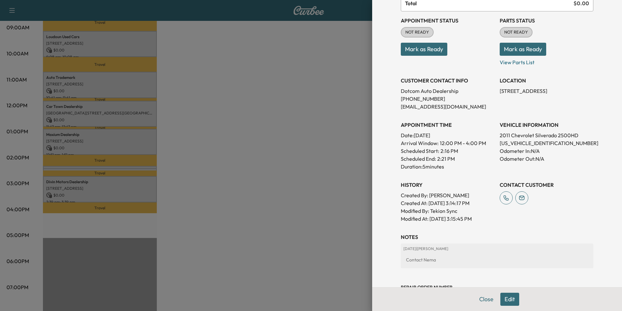
click at [279, 92] on div at bounding box center [311, 155] width 622 height 311
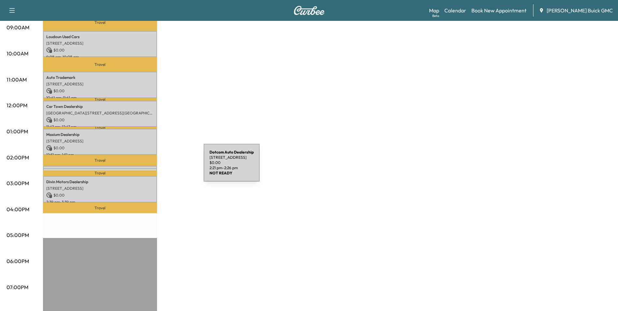
click at [155, 168] on div "Dotcom Auto Dealership [STREET_ADDRESS] $ 0.00 2:21 pm - 2:26 pm" at bounding box center [100, 171] width 114 height 7
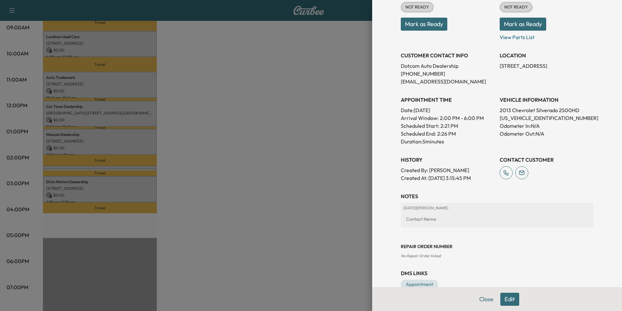
scroll to position [98, 0]
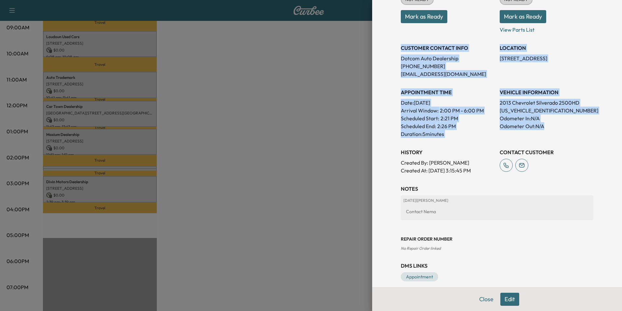
drag, startPoint x: 397, startPoint y: 45, endPoint x: 560, endPoint y: 130, distance: 184.2
click at [560, 130] on div "Appointment Status NOT READY Mark as Ready Parts Status NOT READY Mark as Ready…" at bounding box center [497, 76] width 193 height 195
copy div "CUSTOMER CONTACT INFO Dotcom Auto Dealership [PHONE_NUMBER] [EMAIL_ADDRESS][DOM…"
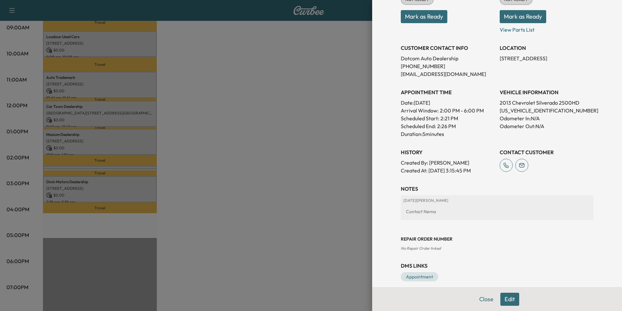
click at [281, 141] on div at bounding box center [311, 155] width 622 height 311
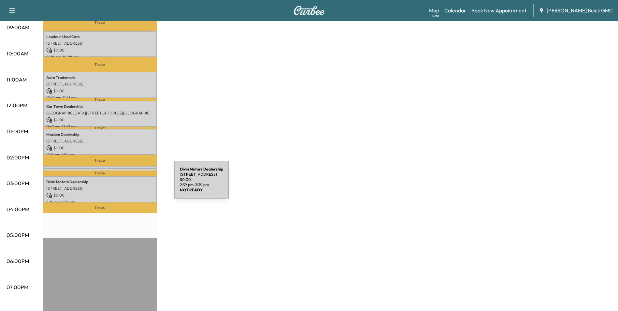
click at [125, 186] on p "[STREET_ADDRESS]" at bounding box center [99, 188] width 107 height 5
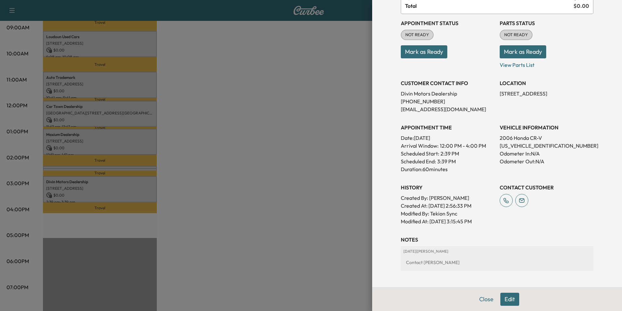
scroll to position [65, 0]
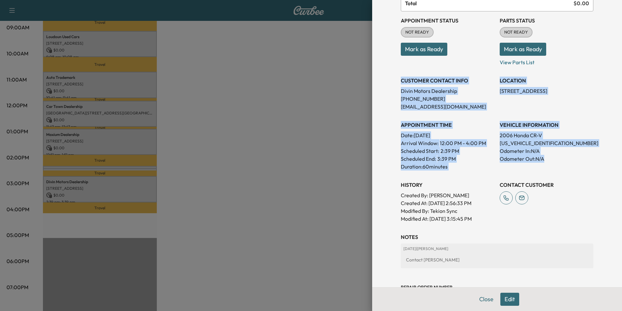
drag, startPoint x: 397, startPoint y: 79, endPoint x: 556, endPoint y: 156, distance: 176.9
click at [556, 156] on div "Appointment Status NOT READY Mark as Ready Parts Status NOT READY Mark as Ready…" at bounding box center [497, 116] width 193 height 211
copy div "CUSTOMER CONTACT INFO Divin Motors Dealership [PHONE_NUMBER] [EMAIL_ADDRESS][DO…"
